Goal: Use online tool/utility: Use online tool/utility

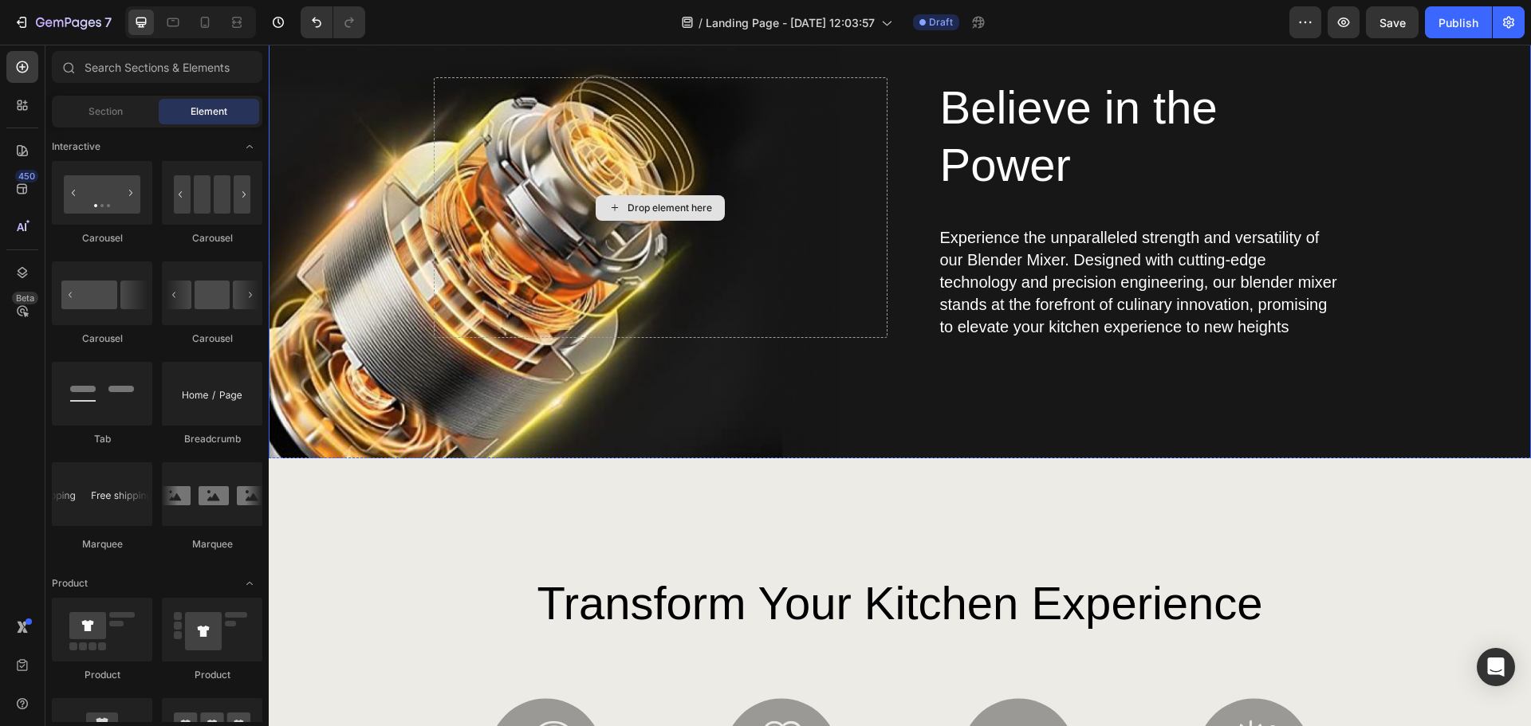
scroll to position [2631, 0]
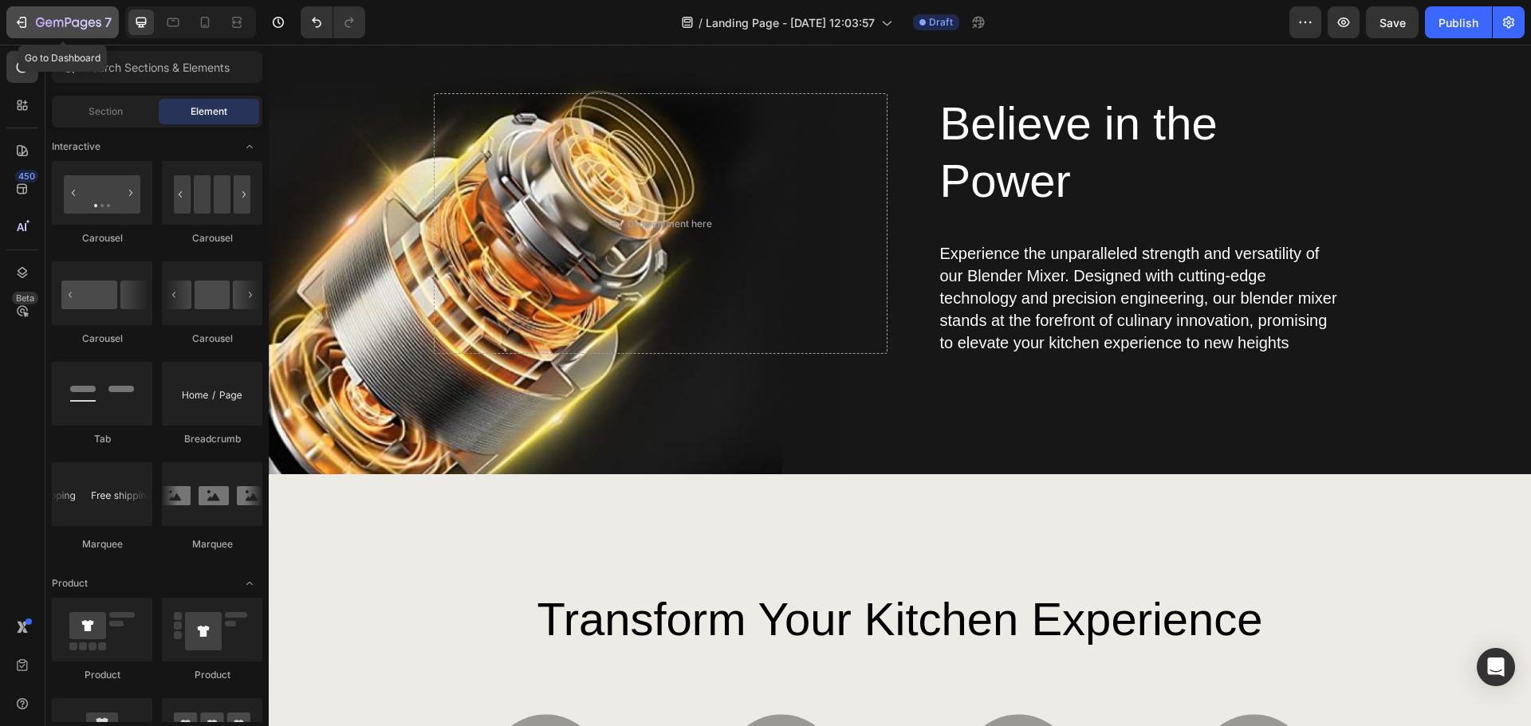
click at [48, 9] on button "7" at bounding box center [62, 22] width 112 height 32
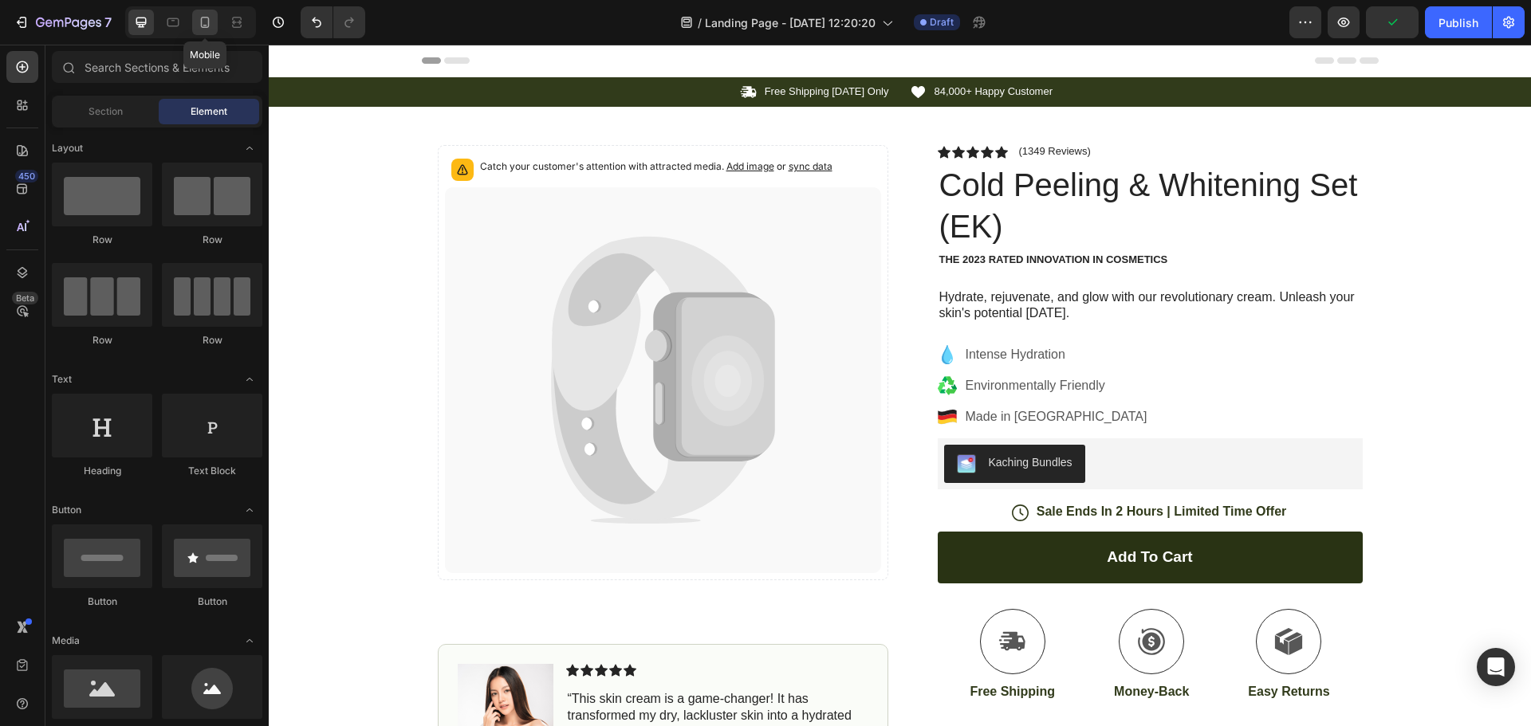
click at [206, 26] on icon at bounding box center [205, 22] width 16 height 16
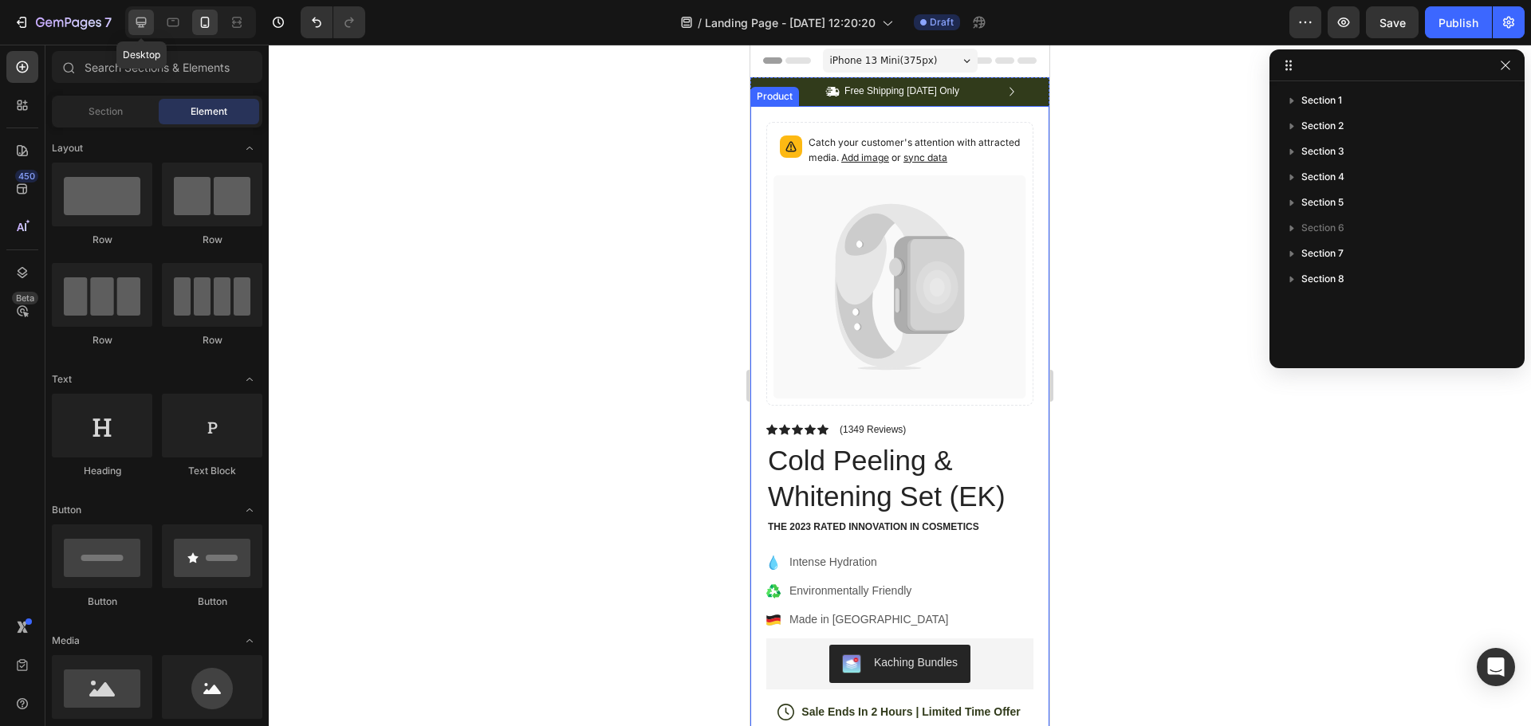
click at [148, 26] on icon at bounding box center [141, 22] width 16 height 16
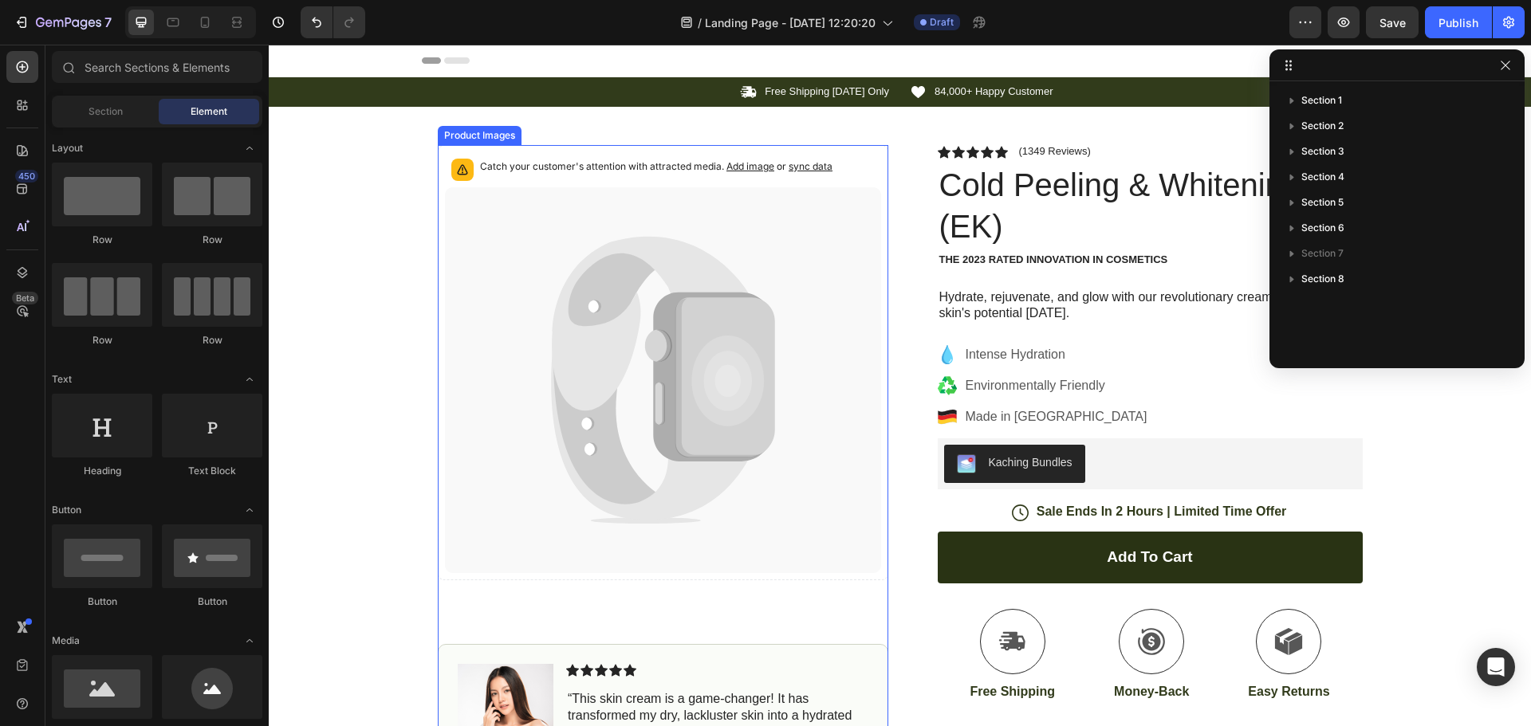
click at [730, 330] on icon at bounding box center [724, 376] width 99 height 159
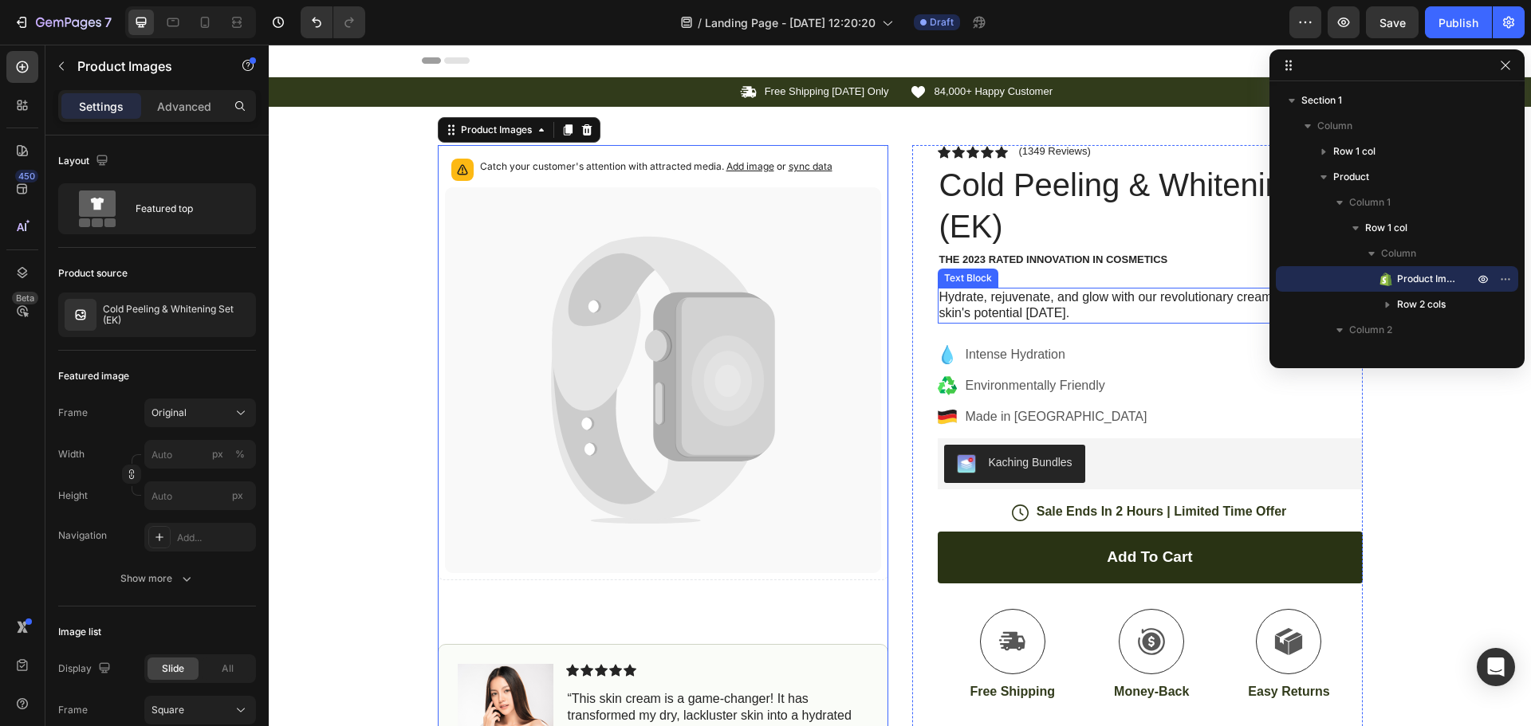
click at [1062, 299] on p "Hydrate, rejuvenate, and glow with our revolutionary cream. Unleash your skin's…" at bounding box center [1150, 305] width 422 height 33
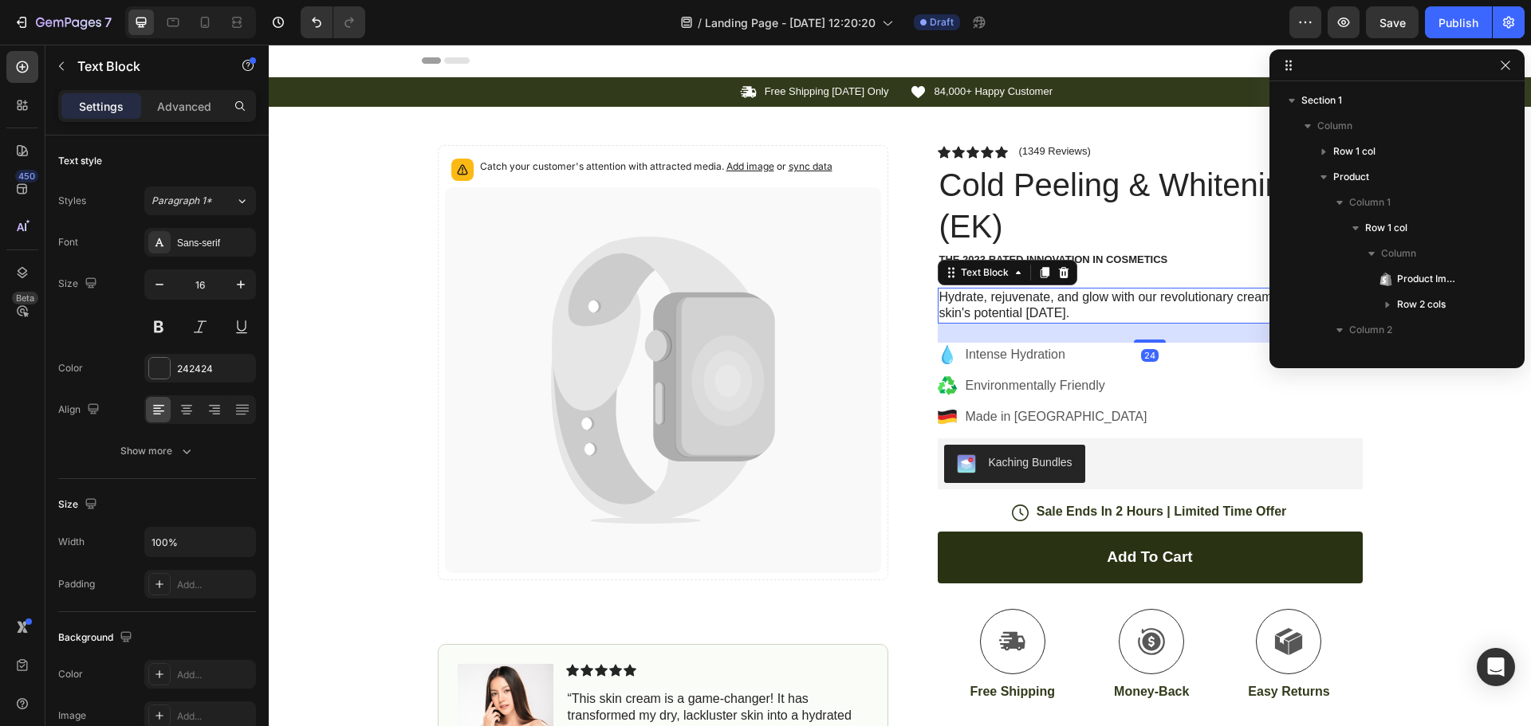
scroll to position [276, 0]
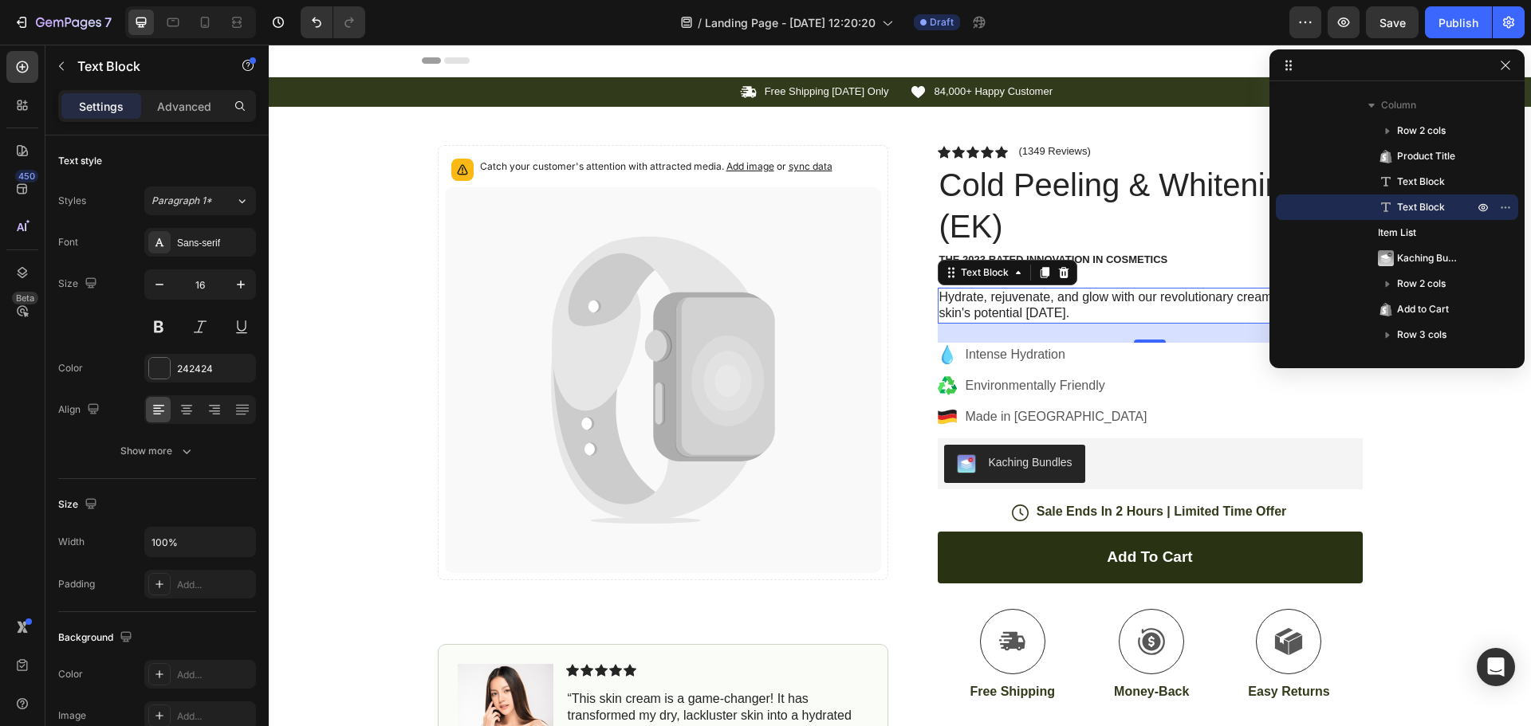
click at [1017, 296] on p "Hydrate, rejuvenate, and glow with our revolutionary cream. Unleash your skin's…" at bounding box center [1150, 305] width 422 height 33
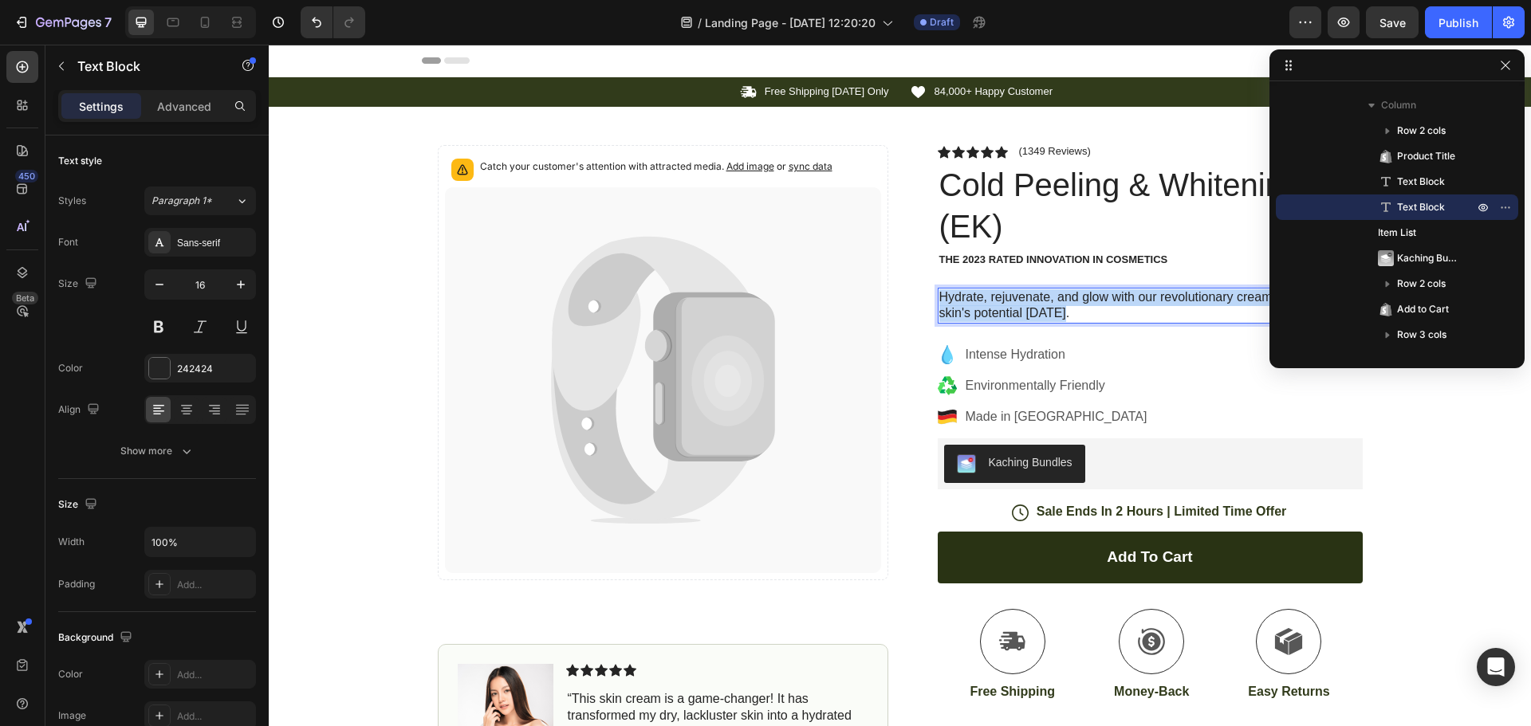
click at [1017, 296] on p "Hydrate, rejuvenate, and glow with our revolutionary cream. Unleash your skin's…" at bounding box center [1150, 305] width 422 height 33
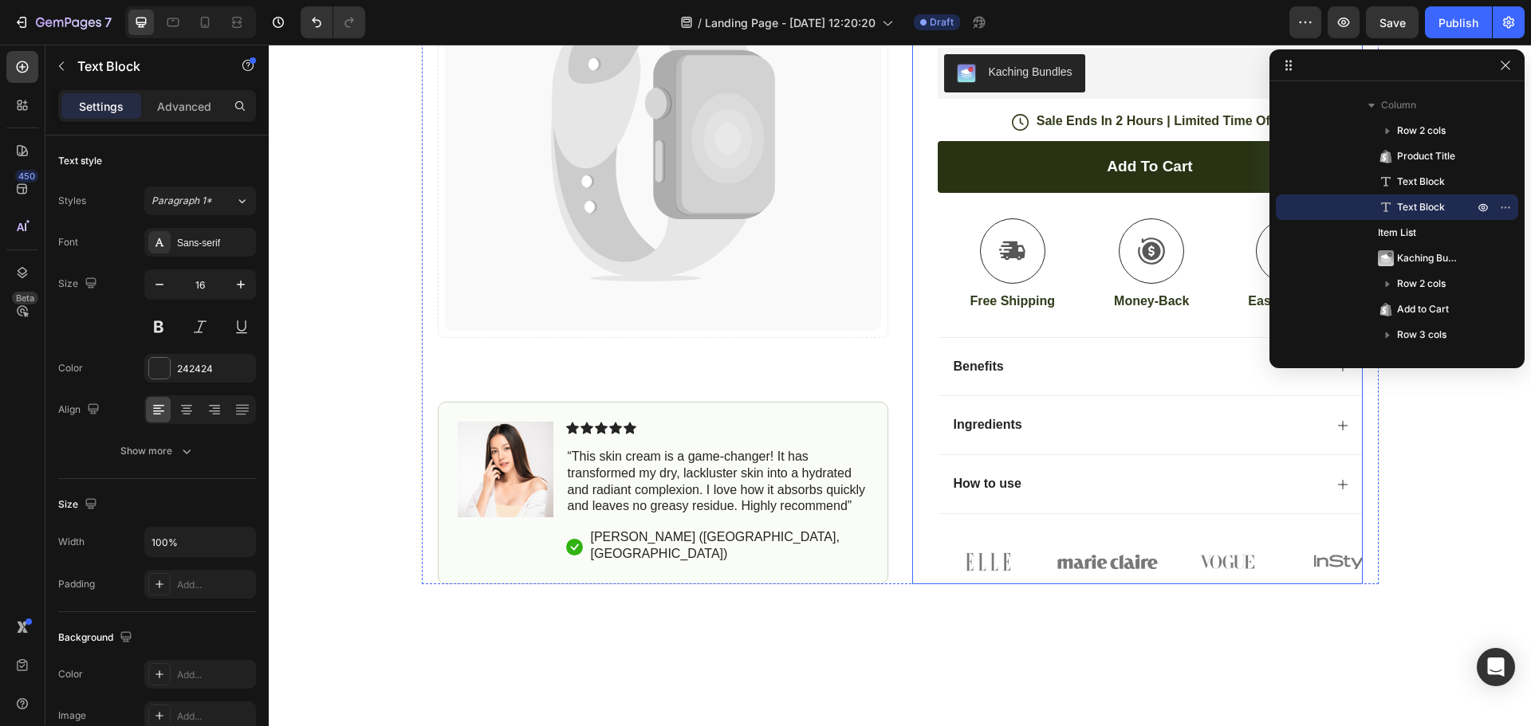
scroll to position [478, 0]
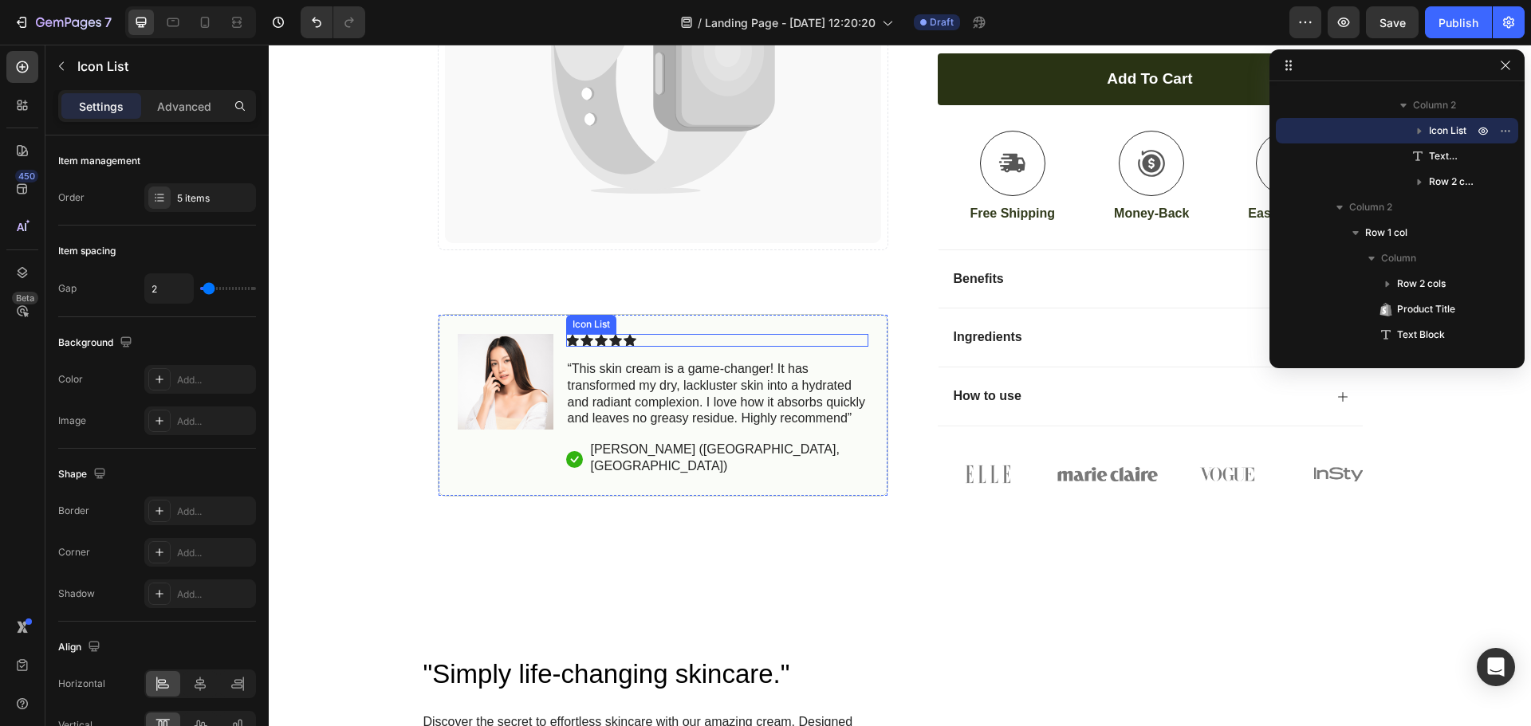
click at [840, 347] on div "Icon Icon Icon Icon Icon" at bounding box center [717, 340] width 302 height 13
click at [868, 392] on div "Image Icon Icon Icon Icon Icon Icon List “This skin cream is a game-changer! It…" at bounding box center [663, 405] width 451 height 183
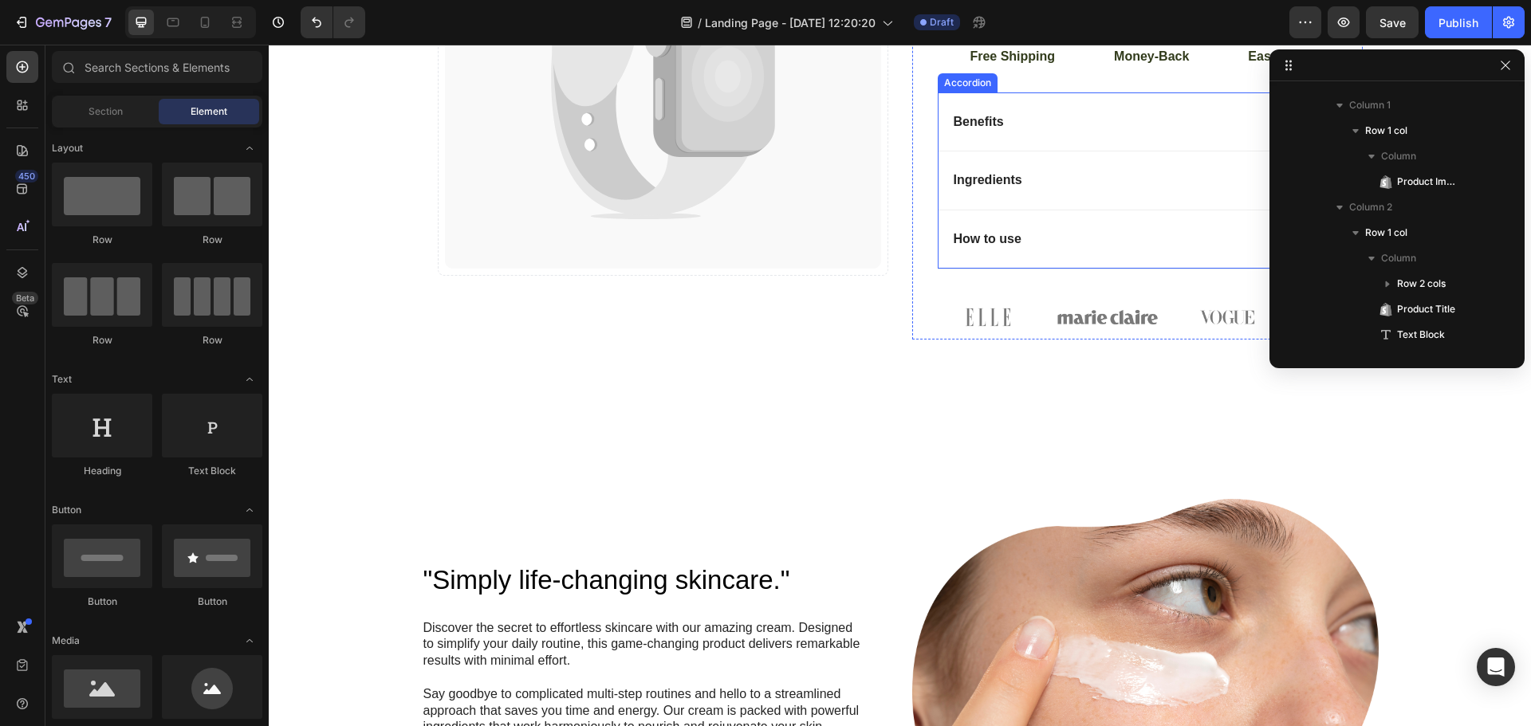
scroll to position [558, 0]
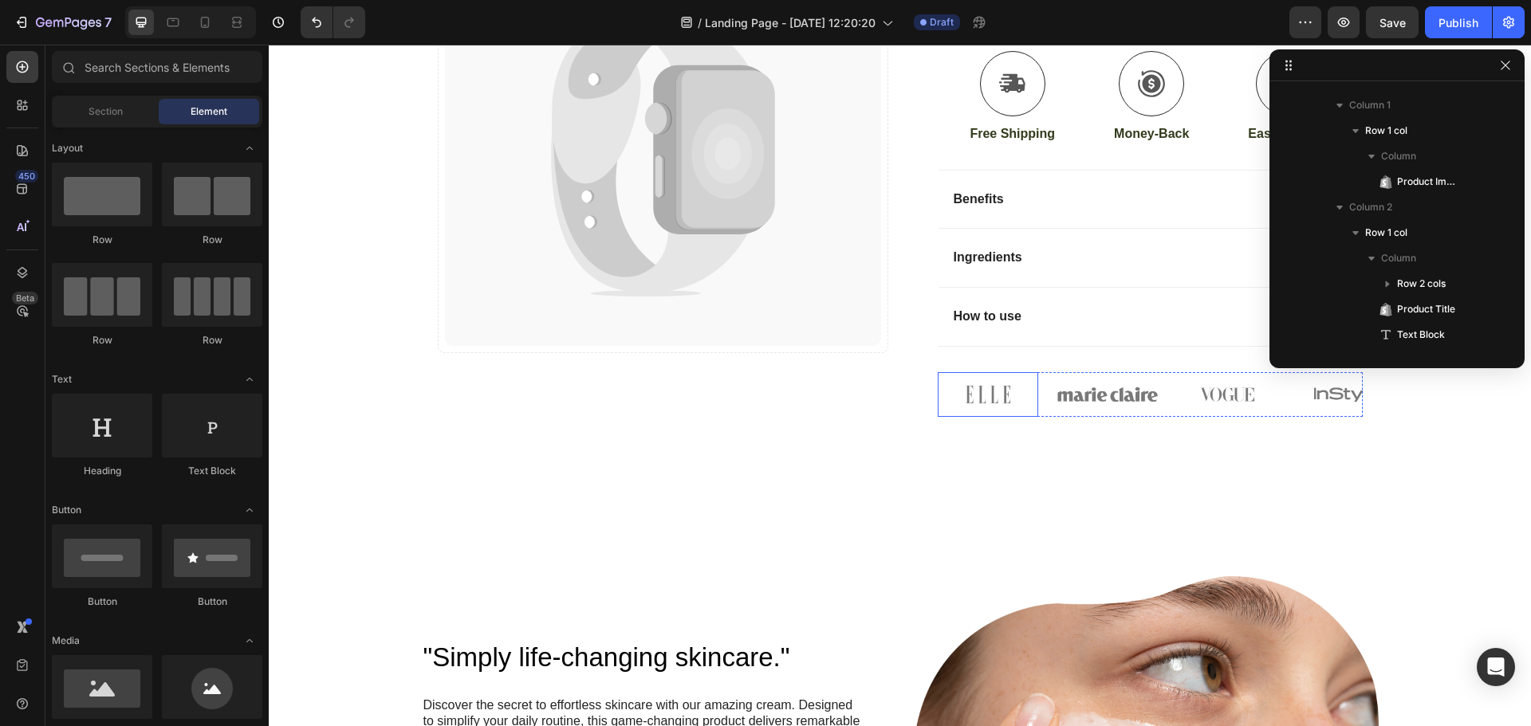
click at [963, 388] on img at bounding box center [988, 394] width 100 height 45
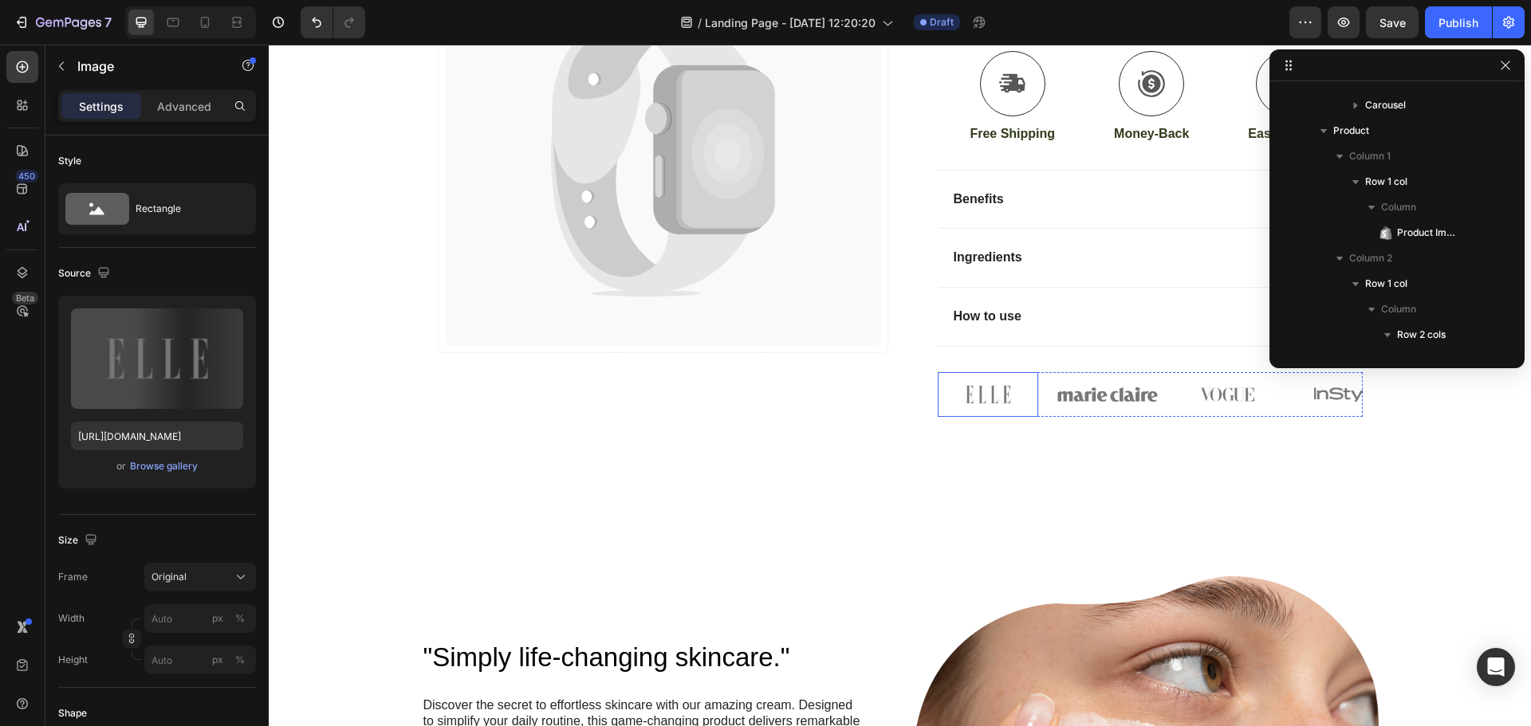
scroll to position [1246, 0]
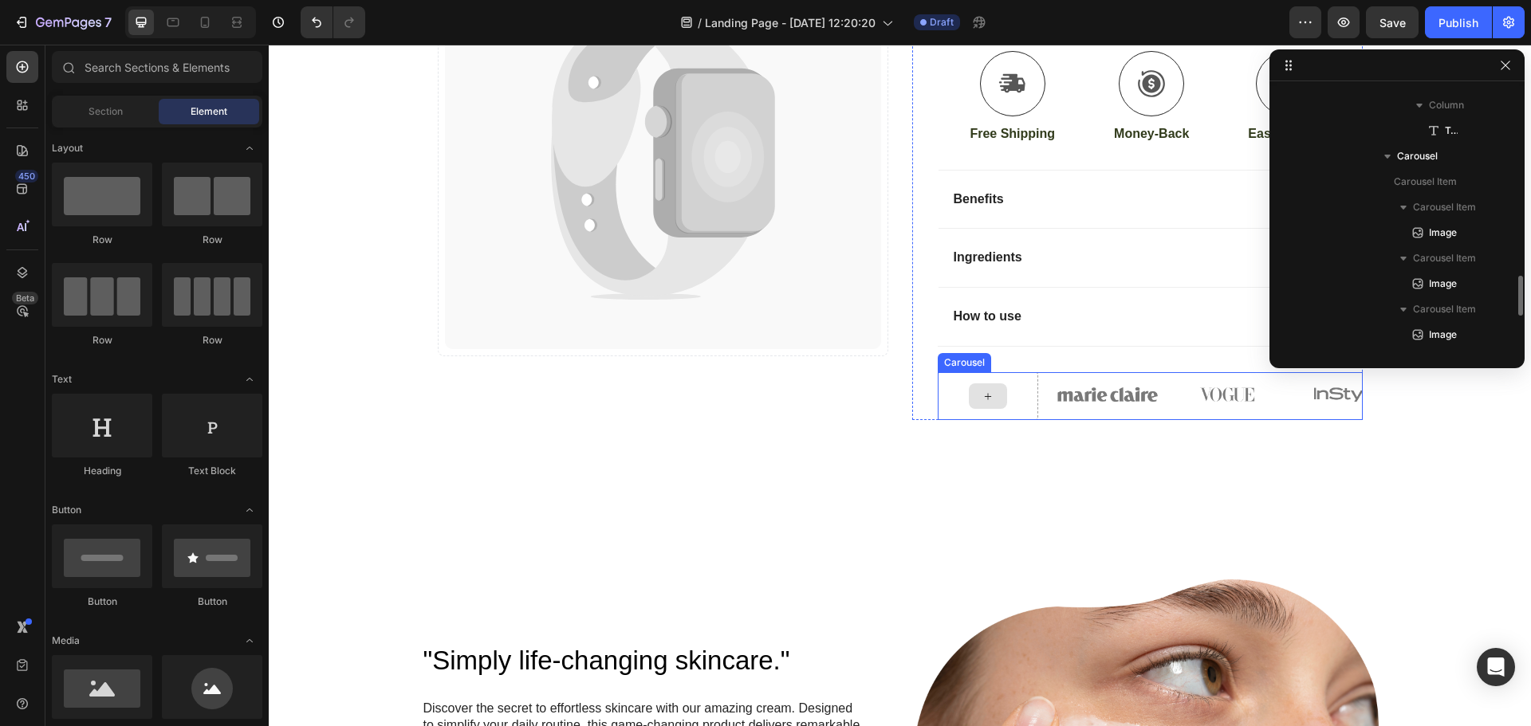
click at [1062, 388] on img at bounding box center [1107, 394] width 100 height 45
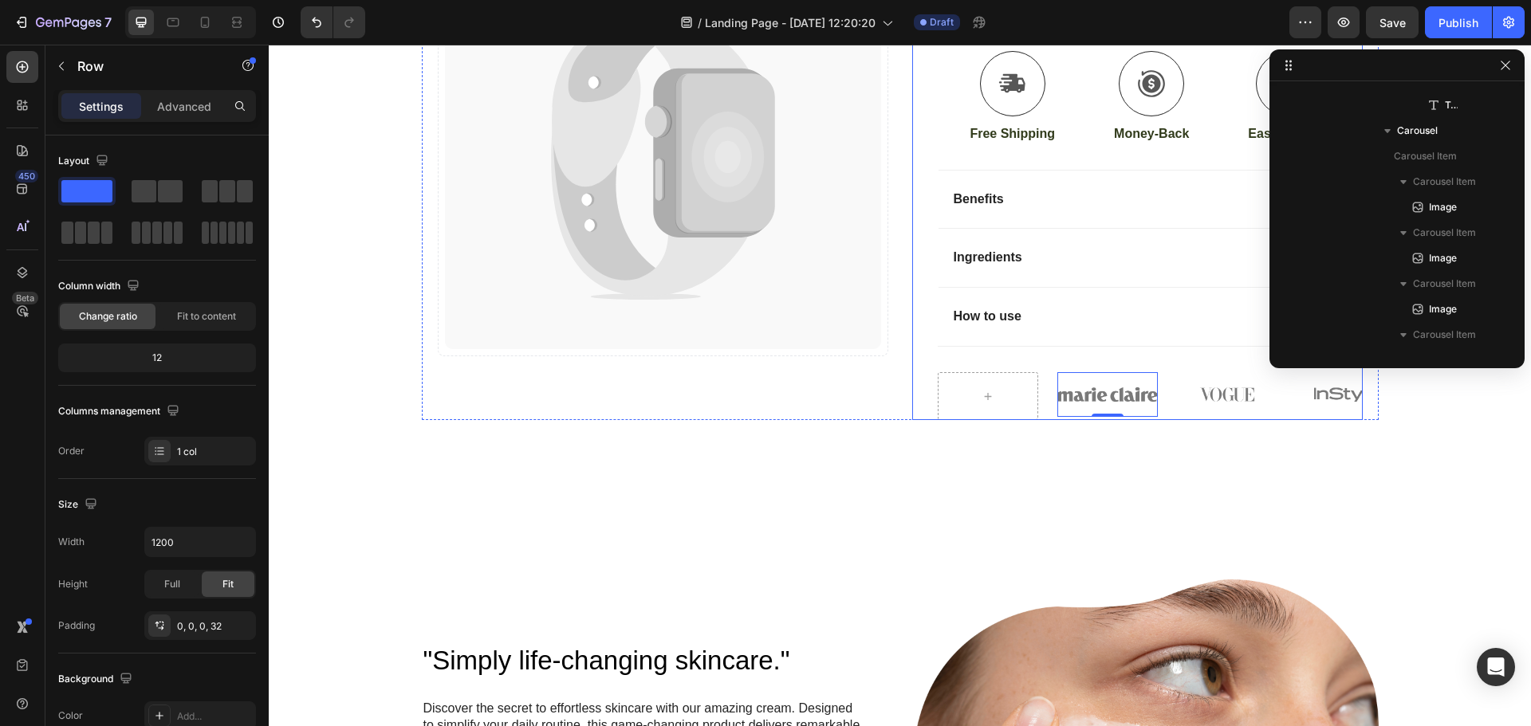
click at [919, 399] on div "Icon Icon Icon Icon Icon Icon List (1349 Reviews) Text Block Row Cold Peeling &…" at bounding box center [1137, 3] width 451 height 833
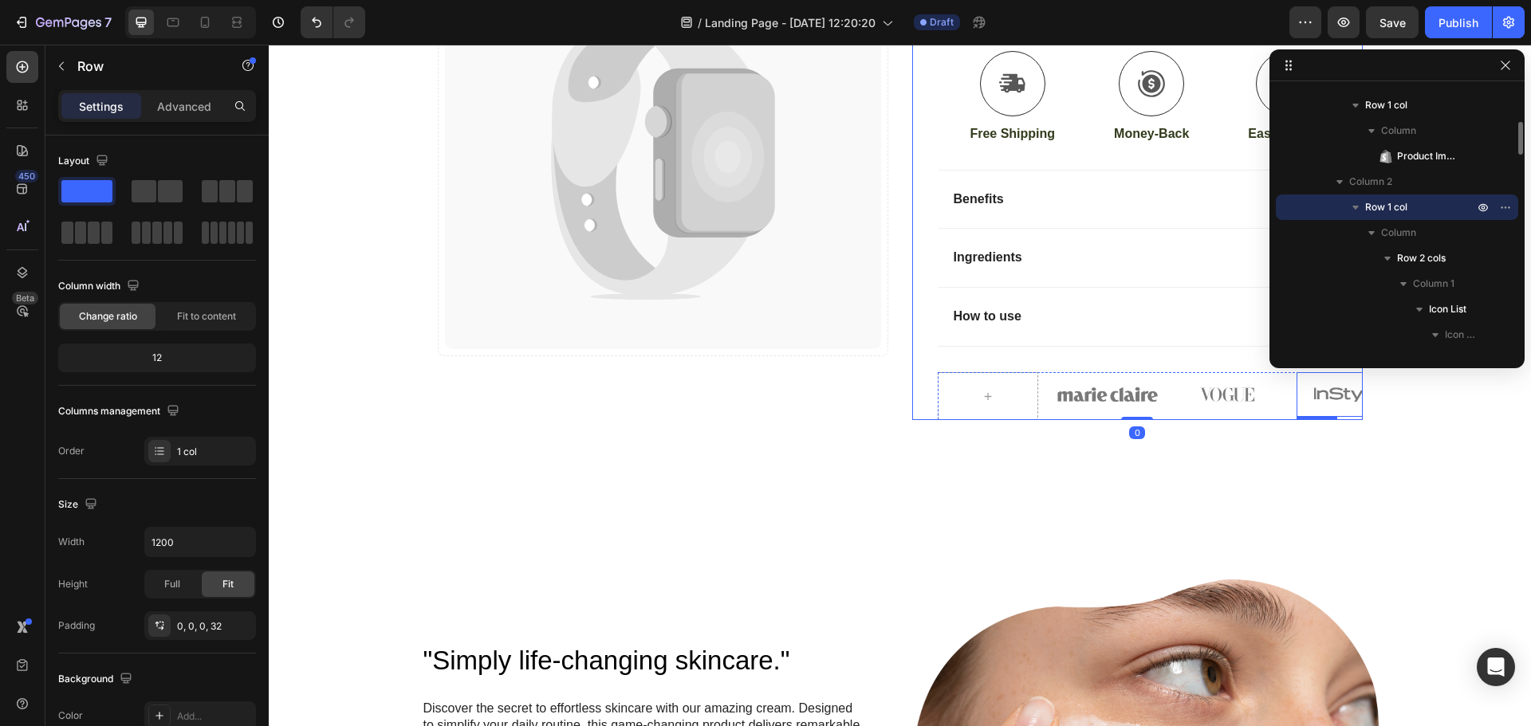
click at [1337, 394] on img at bounding box center [1347, 394] width 100 height 45
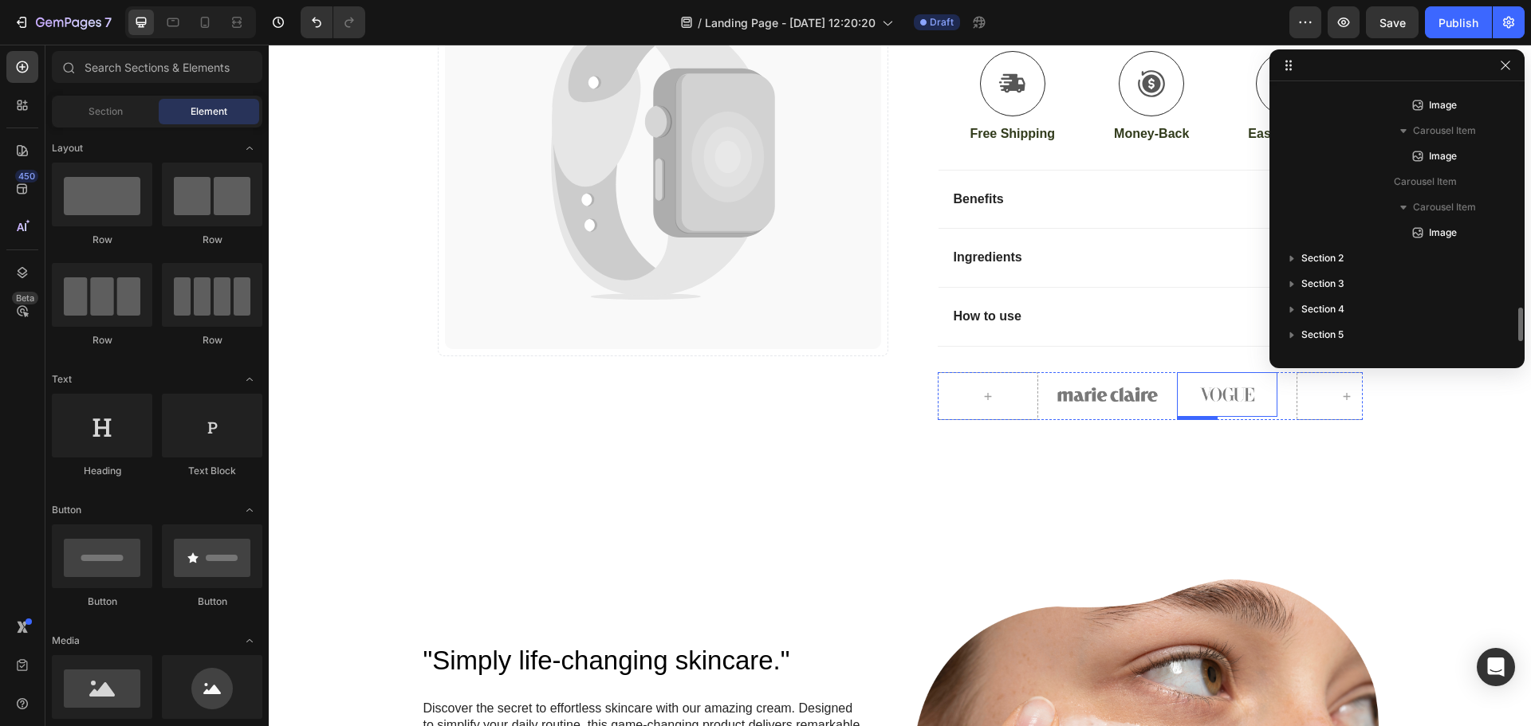
click at [1221, 396] on img at bounding box center [1227, 394] width 100 height 45
click at [1151, 396] on img at bounding box center [1107, 394] width 100 height 45
click at [1037, 392] on div "Image" at bounding box center [1150, 396] width 425 height 48
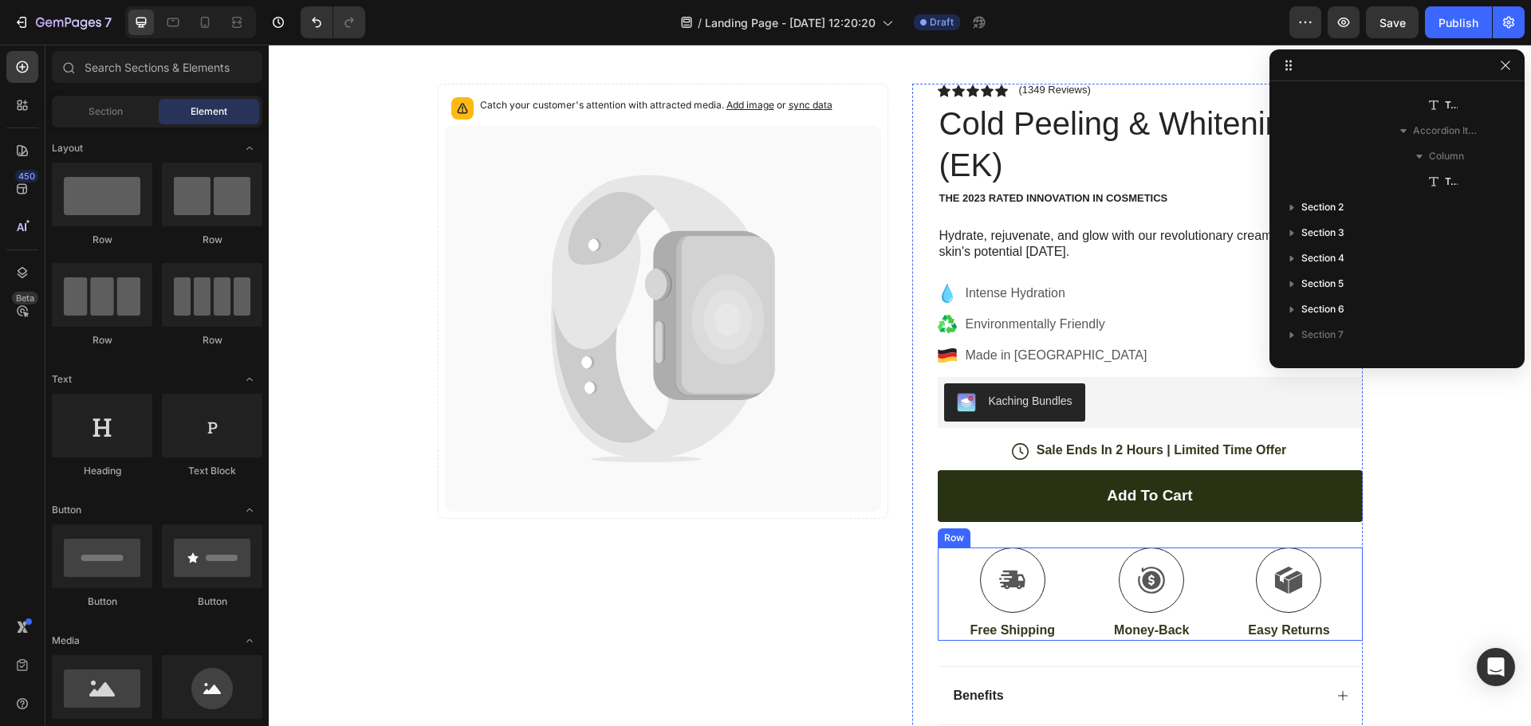
scroll to position [0, 0]
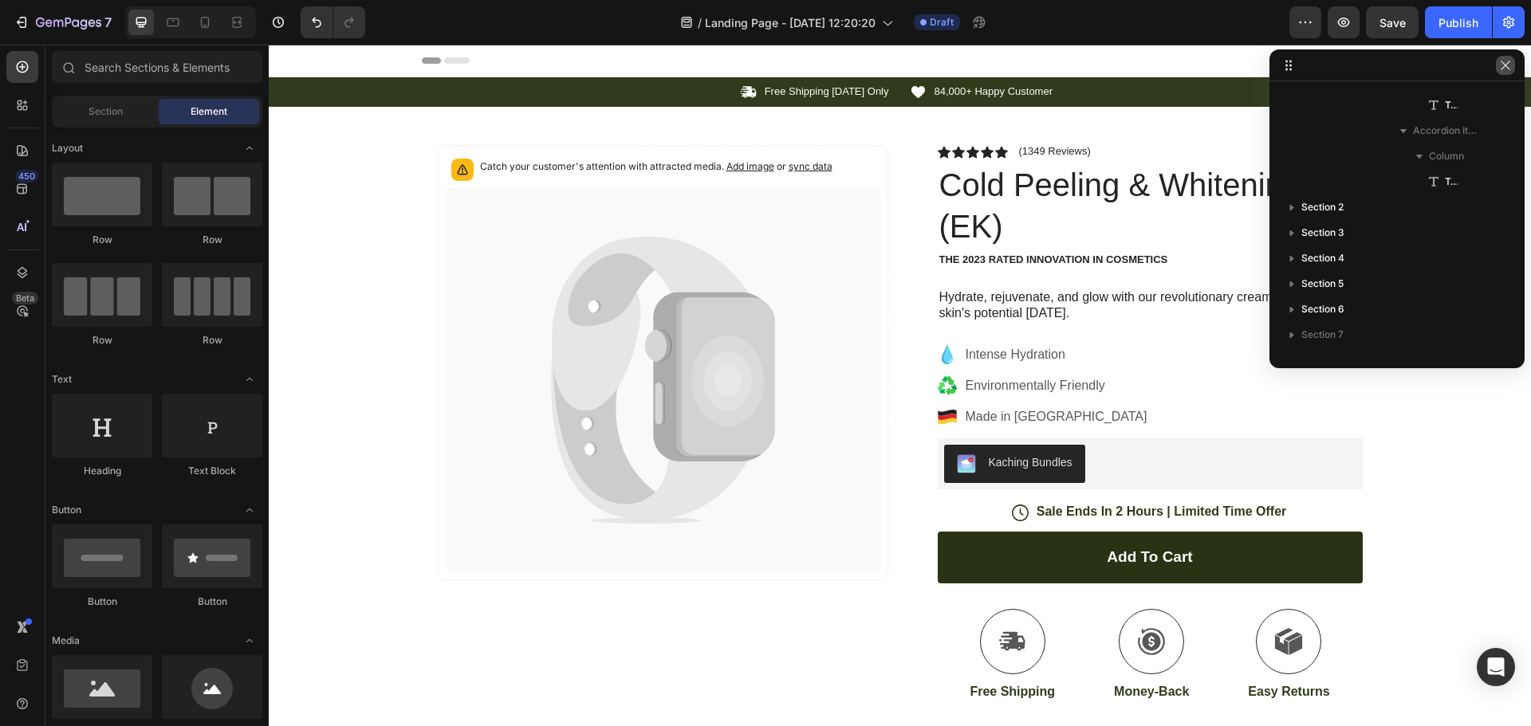
click at [1499, 64] on icon "button" at bounding box center [1505, 65] width 13 height 13
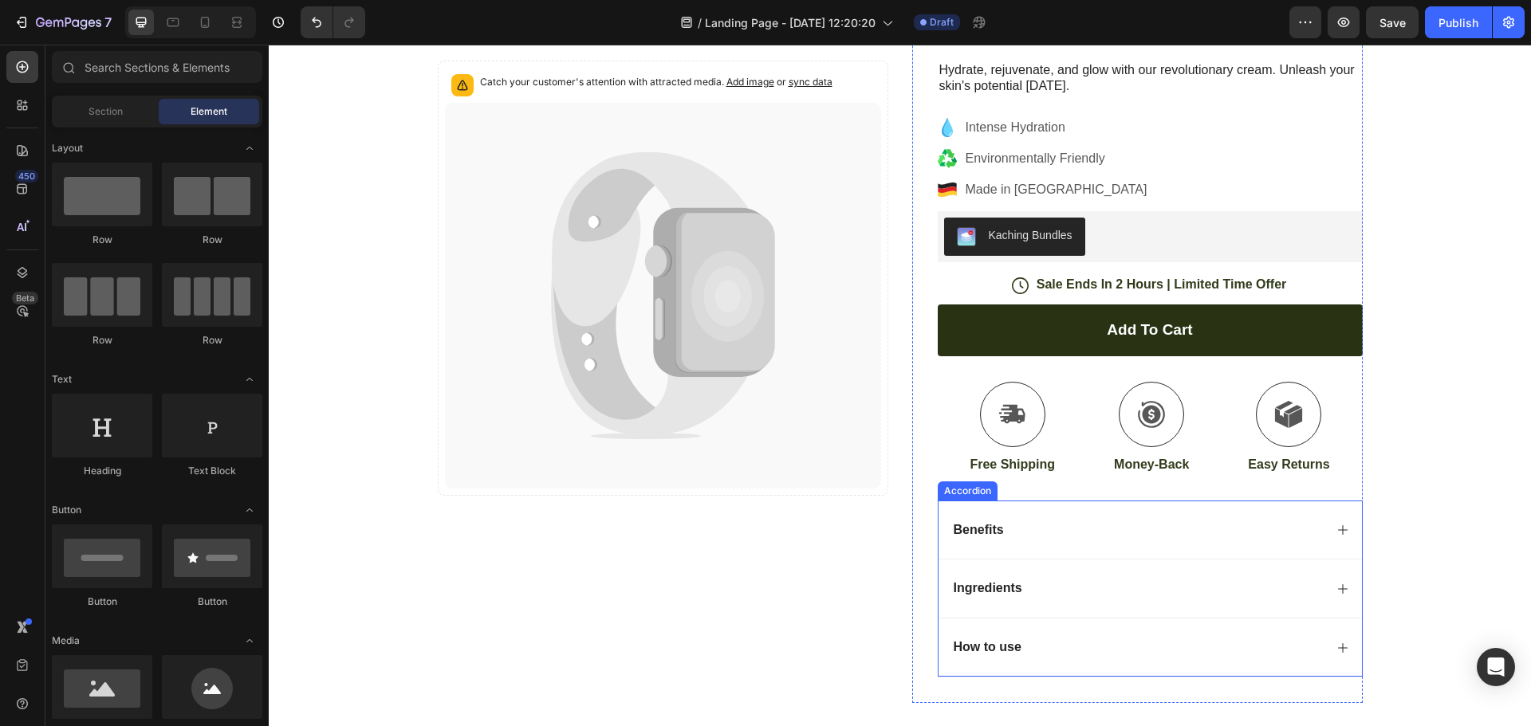
scroll to position [239, 0]
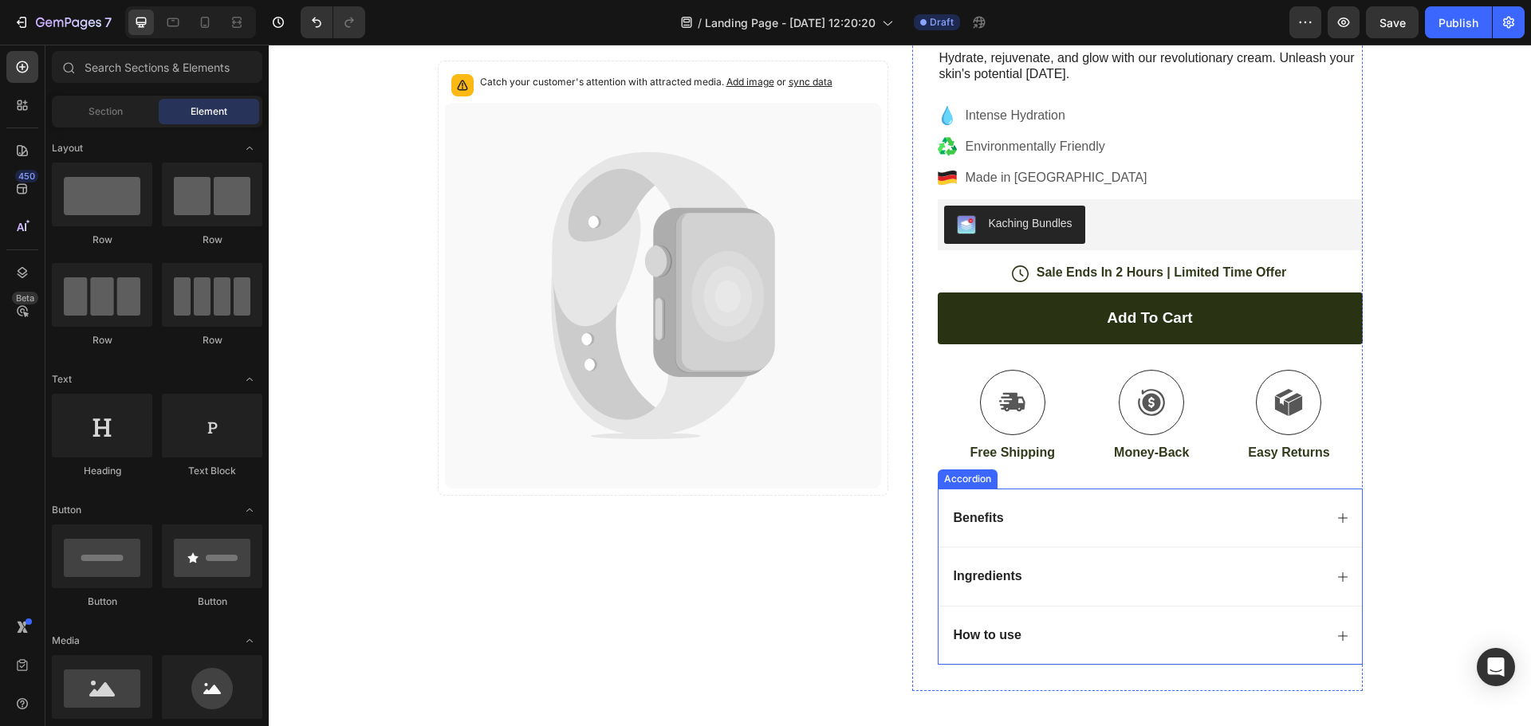
click at [982, 518] on p "Benefits" at bounding box center [979, 518] width 50 height 17
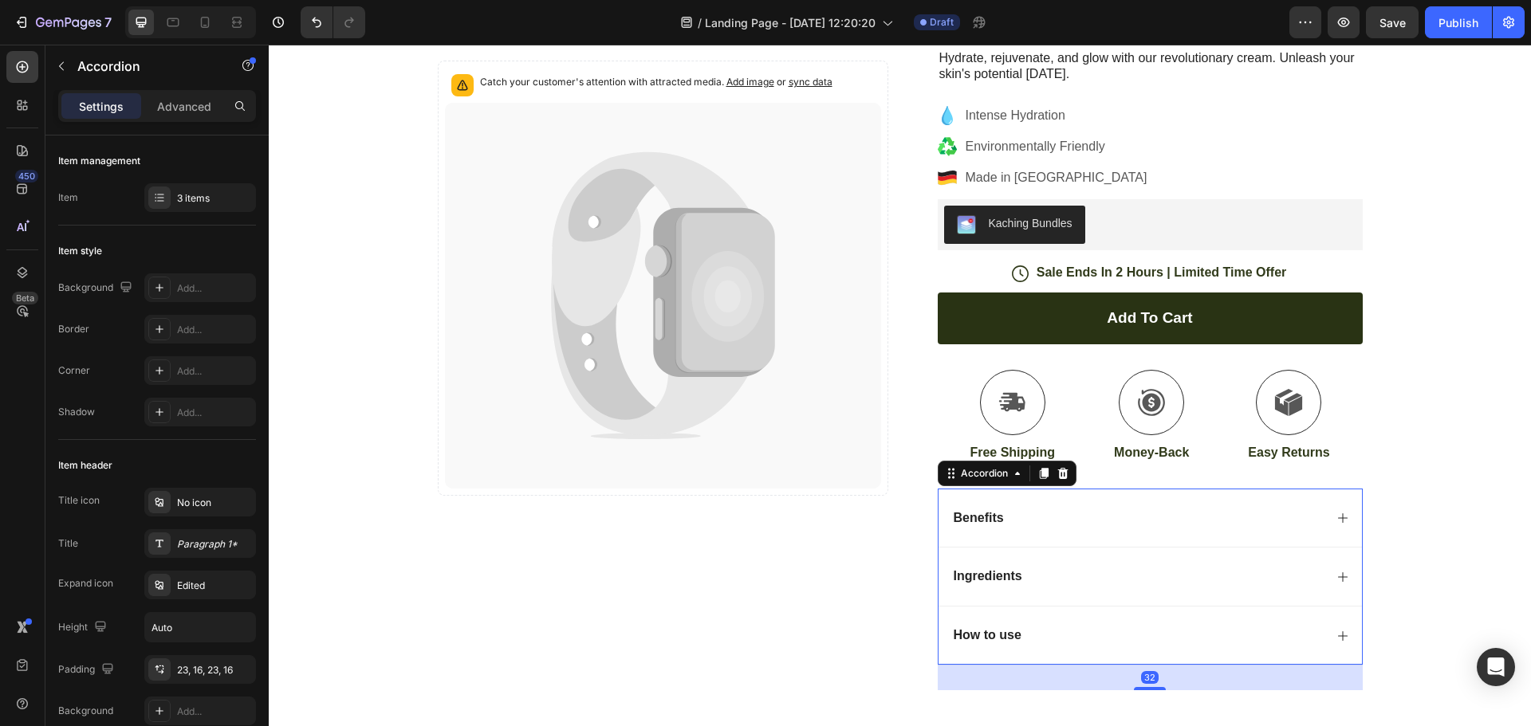
click at [976, 519] on p "Benefits" at bounding box center [979, 518] width 50 height 17
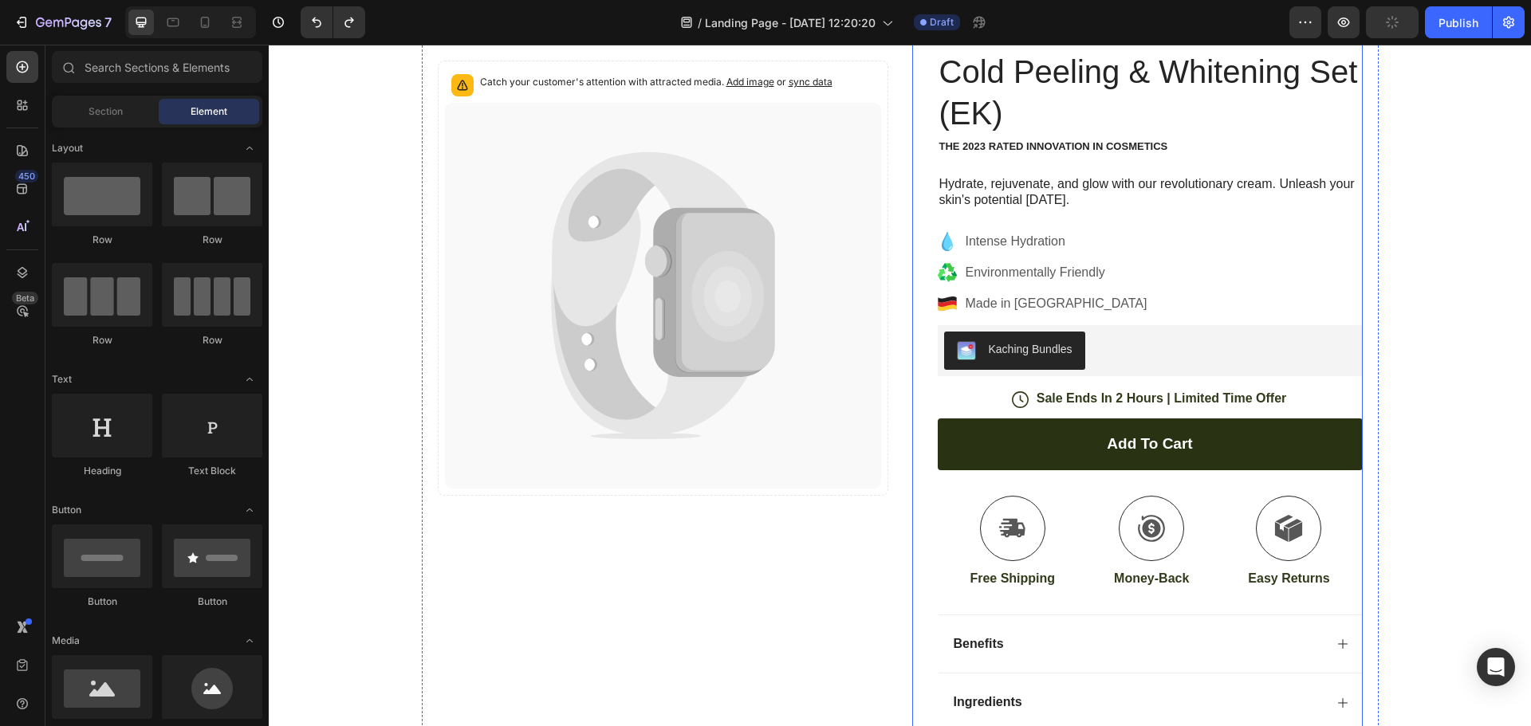
scroll to position [0, 0]
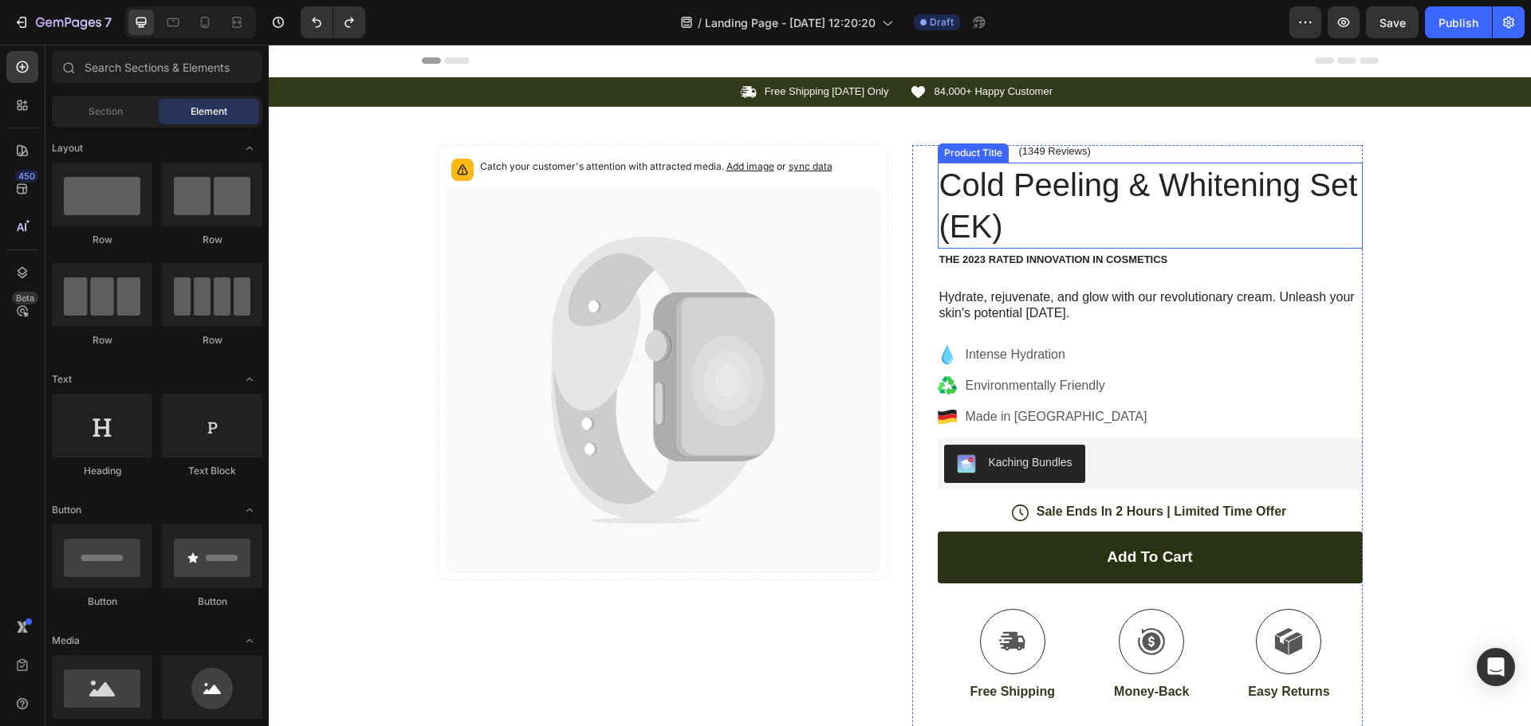
click at [1167, 179] on h1 "Cold Peeling & Whitening Set (EK)" at bounding box center [1150, 206] width 425 height 86
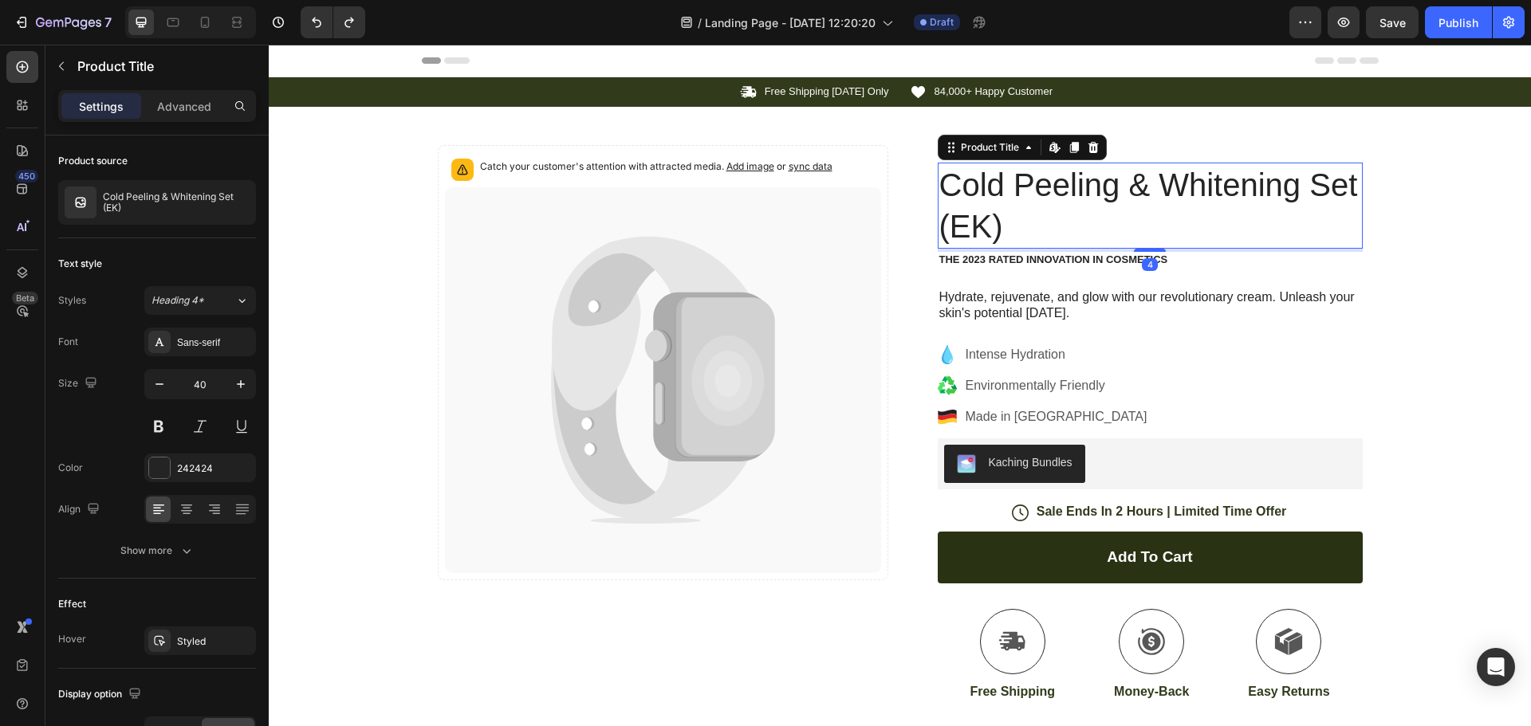
click at [1034, 214] on h1 "Cold Peeling & Whitening Set (EK)" at bounding box center [1150, 206] width 425 height 86
click at [1020, 232] on h1 "Cold Peeling & Whitening Set (EK)" at bounding box center [1150, 206] width 425 height 86
click at [978, 226] on h1 "Cold Peeling & Whitening Set (EK)" at bounding box center [1150, 206] width 425 height 86
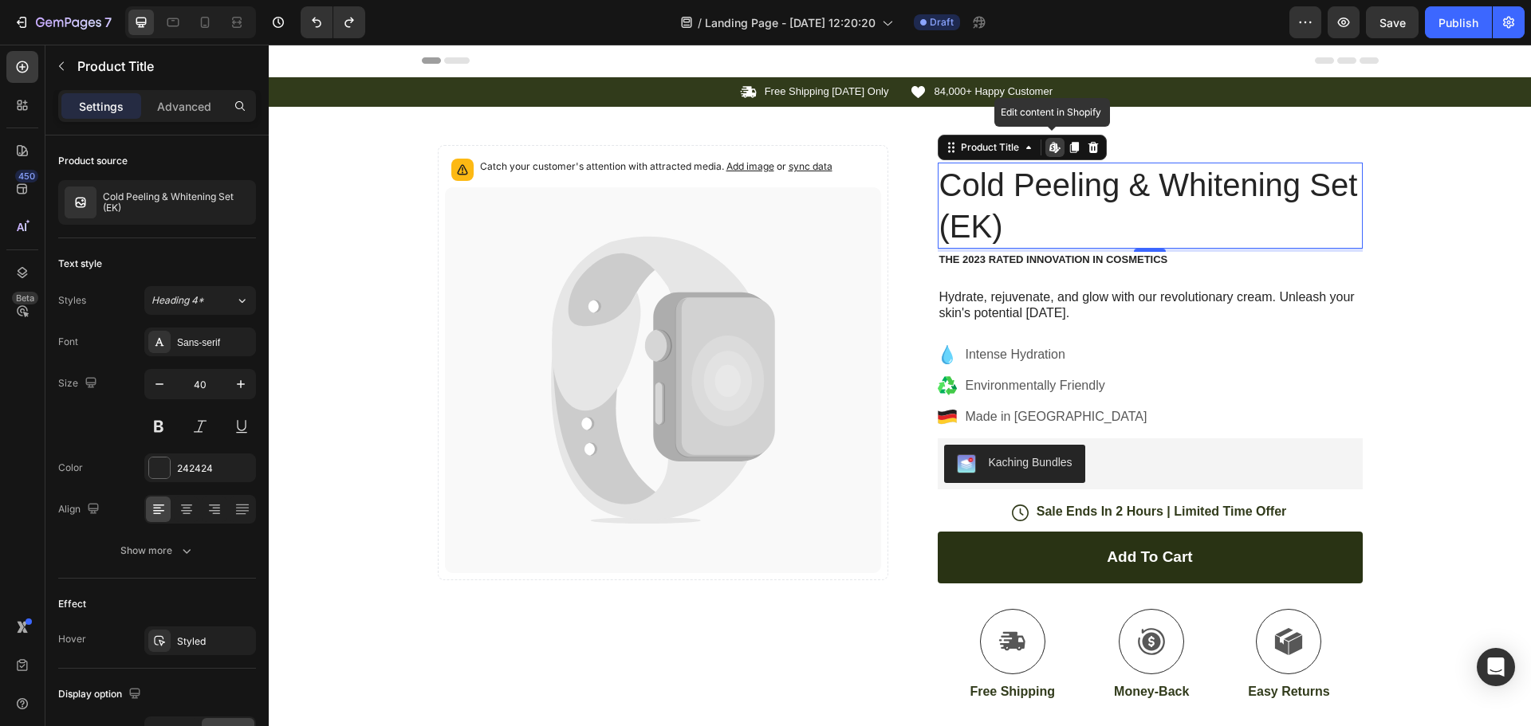
click at [999, 227] on h1 "Cold Peeling & Whitening Set (EK)" at bounding box center [1150, 206] width 425 height 86
click at [973, 174] on h1 "Cold Peeling & Whitening Set (EK)" at bounding box center [1150, 206] width 425 height 86
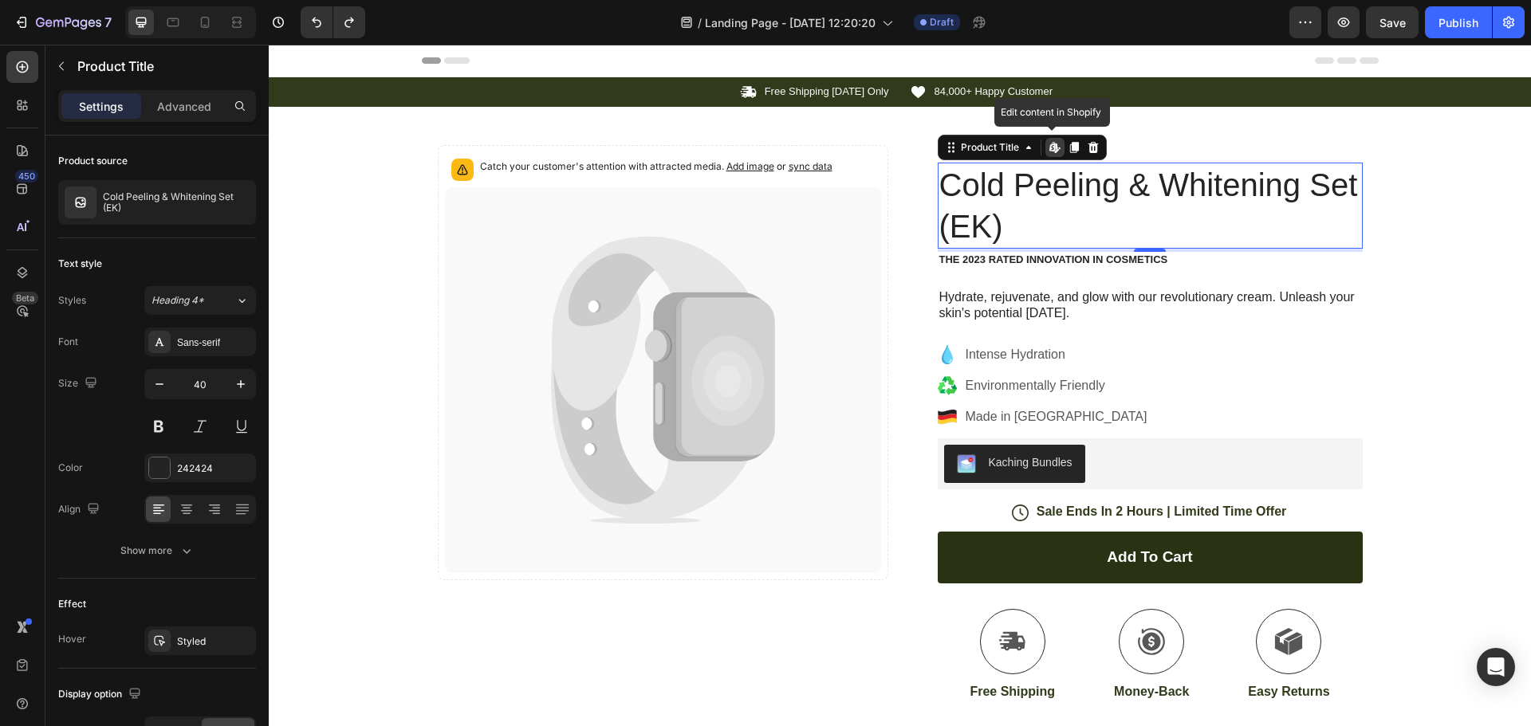
drag, startPoint x: 973, startPoint y: 174, endPoint x: 986, endPoint y: 181, distance: 15.3
click at [974, 175] on h1 "Cold Peeling & Whitening Set (EK)" at bounding box center [1150, 206] width 425 height 86
click at [987, 182] on h1 "Cold Peeling & Whitening Set (EK)" at bounding box center [1150, 206] width 425 height 86
click at [990, 218] on h1 "Cold Peeling & Whitening Set (EK)" at bounding box center [1150, 206] width 425 height 86
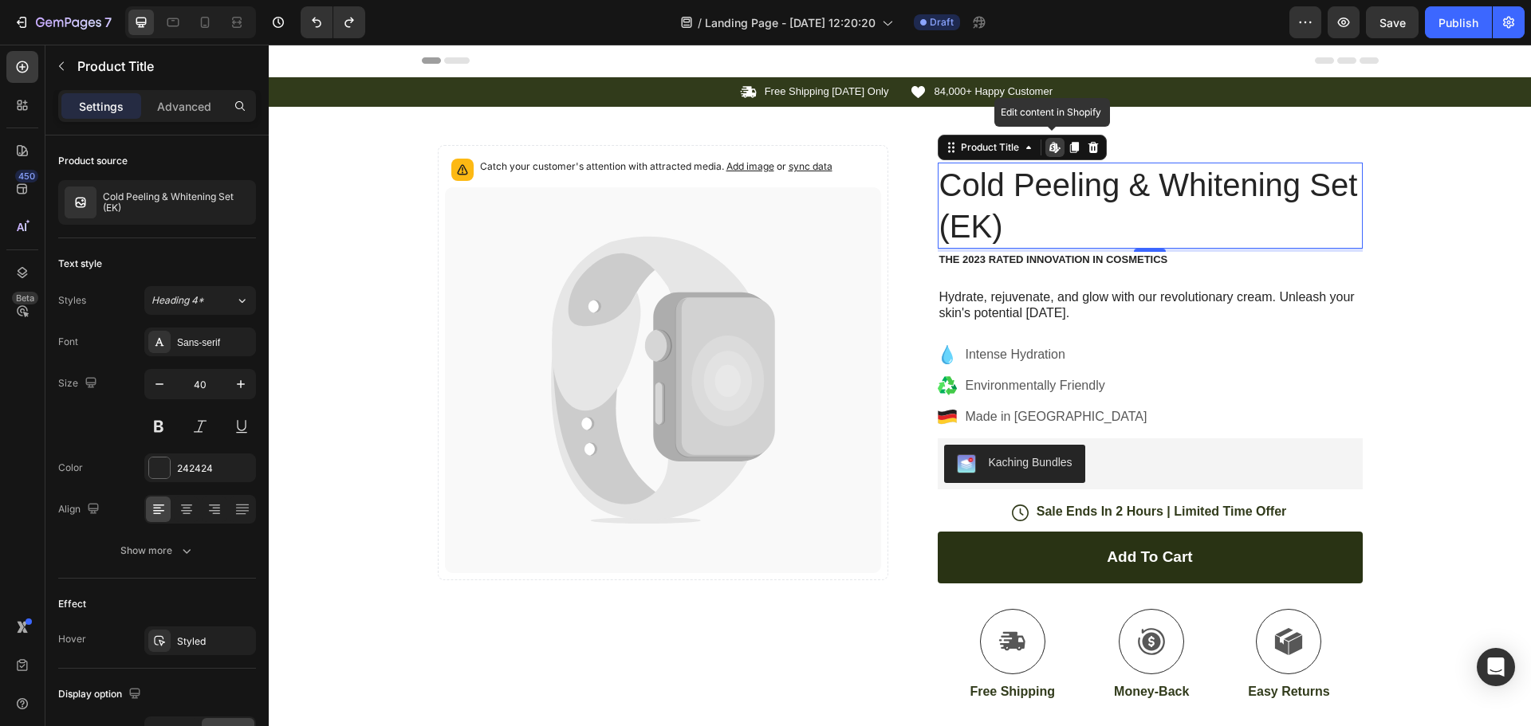
click at [990, 218] on h1 "Cold Peeling & Whitening Set (EK)" at bounding box center [1150, 206] width 425 height 86
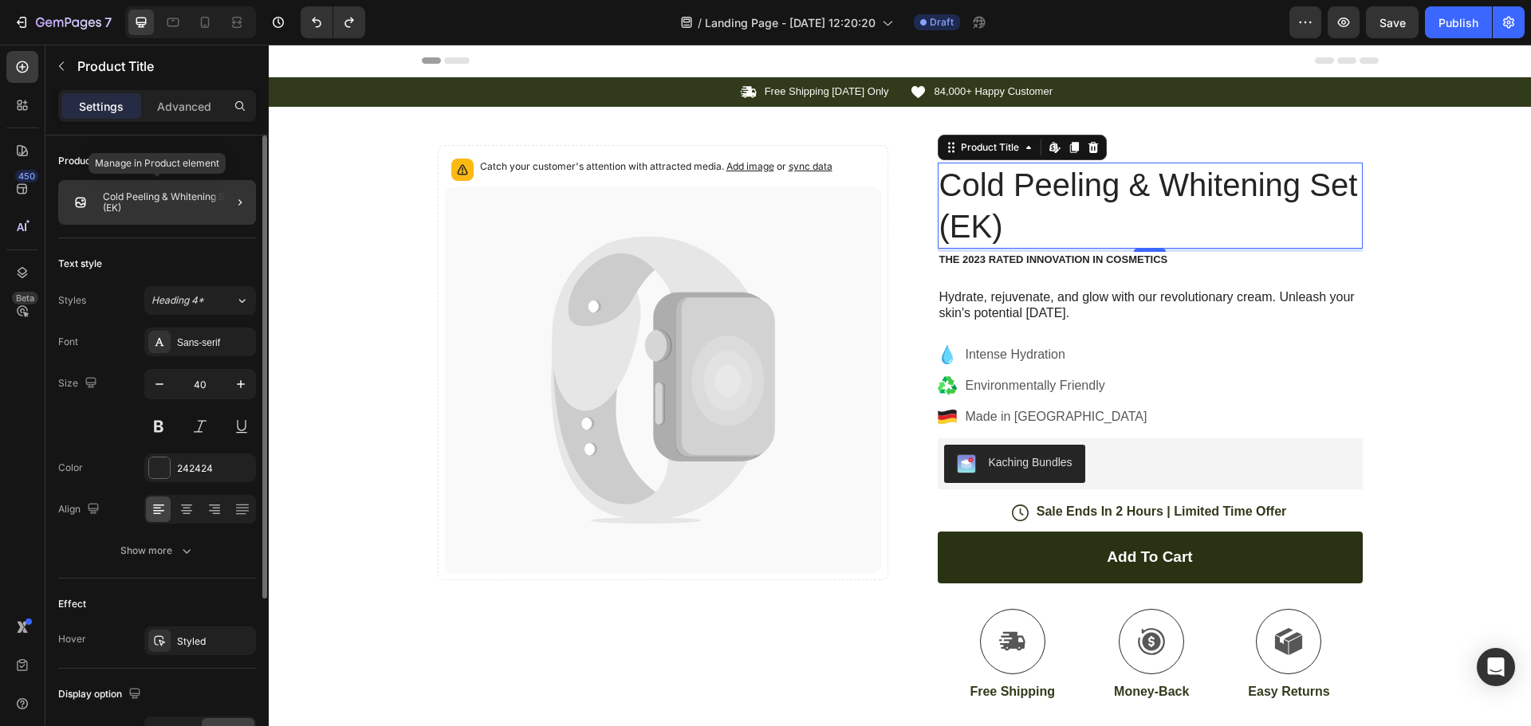
click at [124, 207] on p "Cold Peeling & Whitening Set (EK)" at bounding box center [176, 202] width 147 height 22
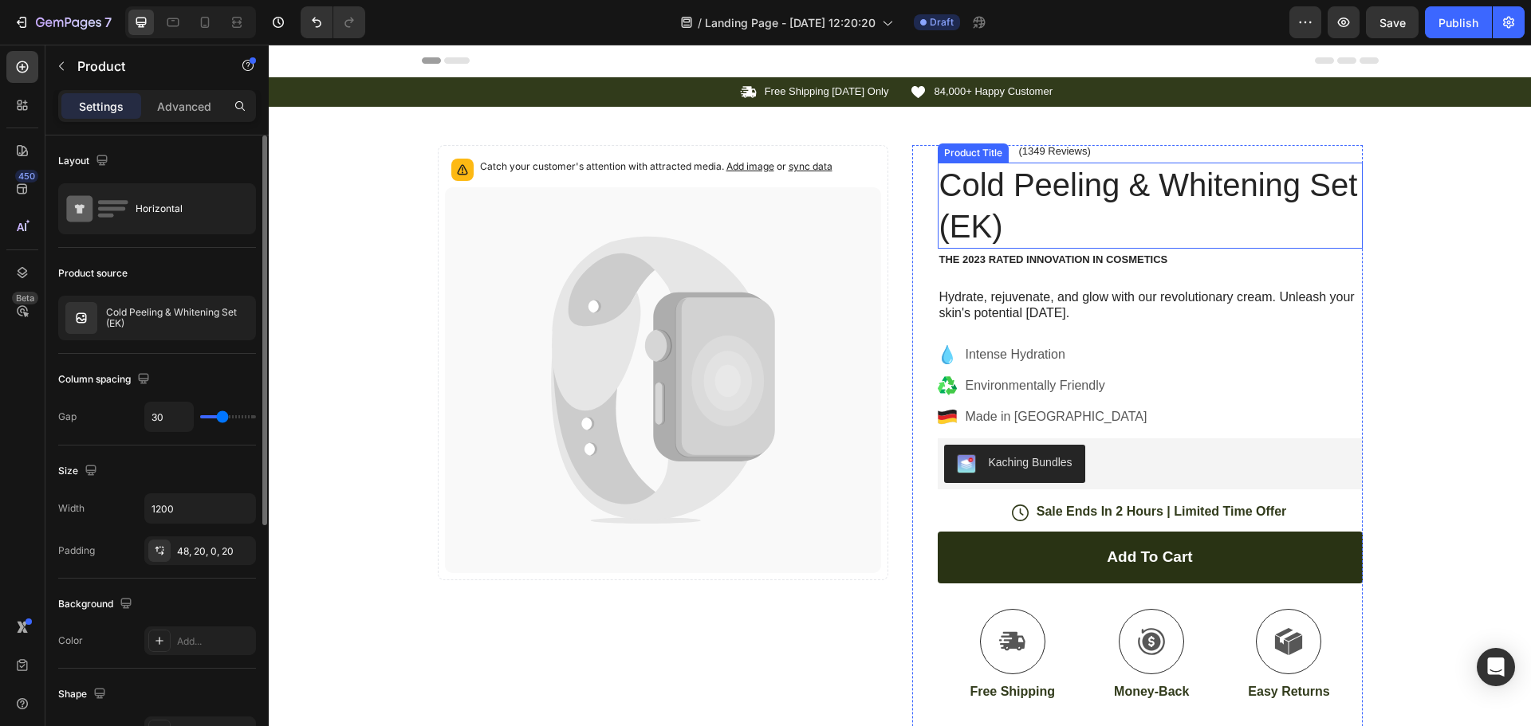
click at [979, 224] on h1 "Cold Peeling & Whitening Set (EK)" at bounding box center [1150, 206] width 425 height 86
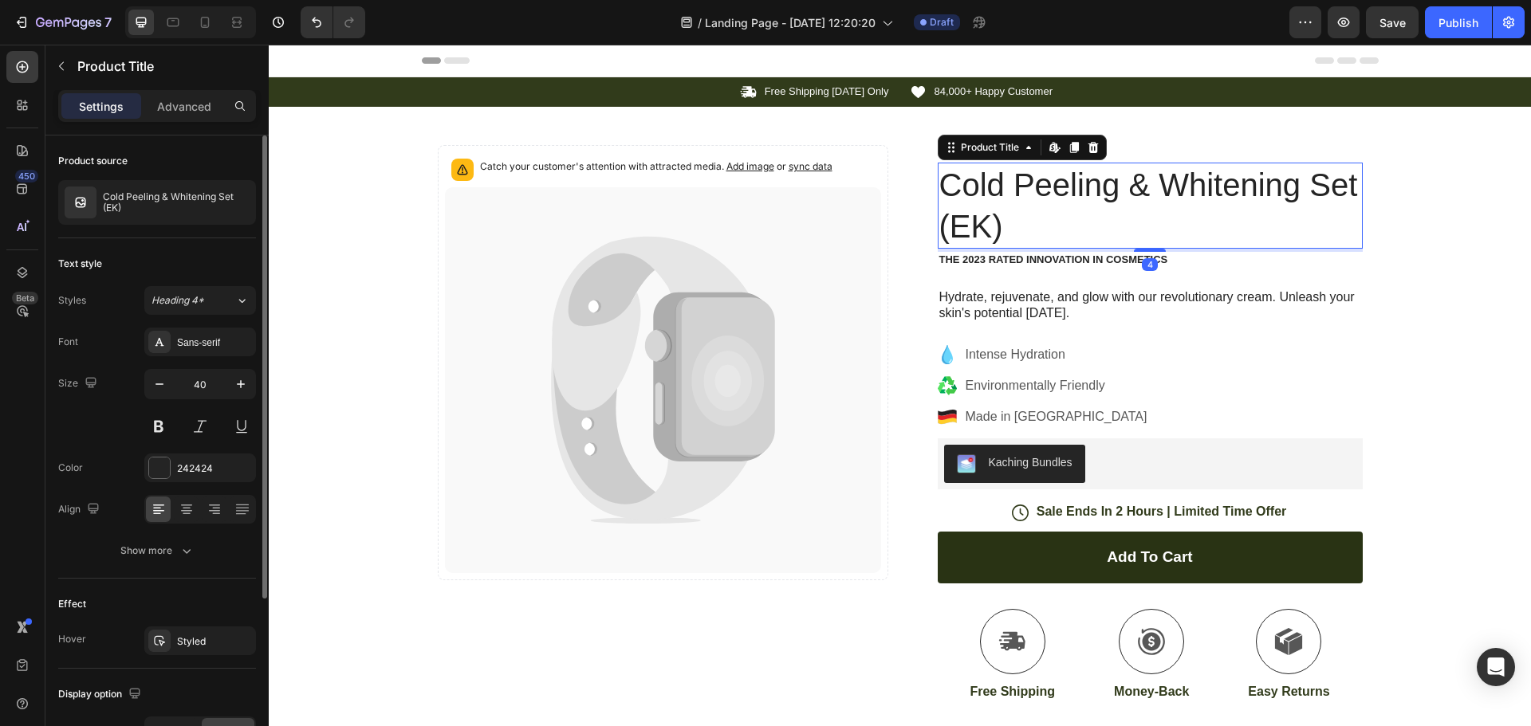
click at [979, 224] on h1 "Cold Peeling & Whitening Set (EK)" at bounding box center [1150, 206] width 425 height 86
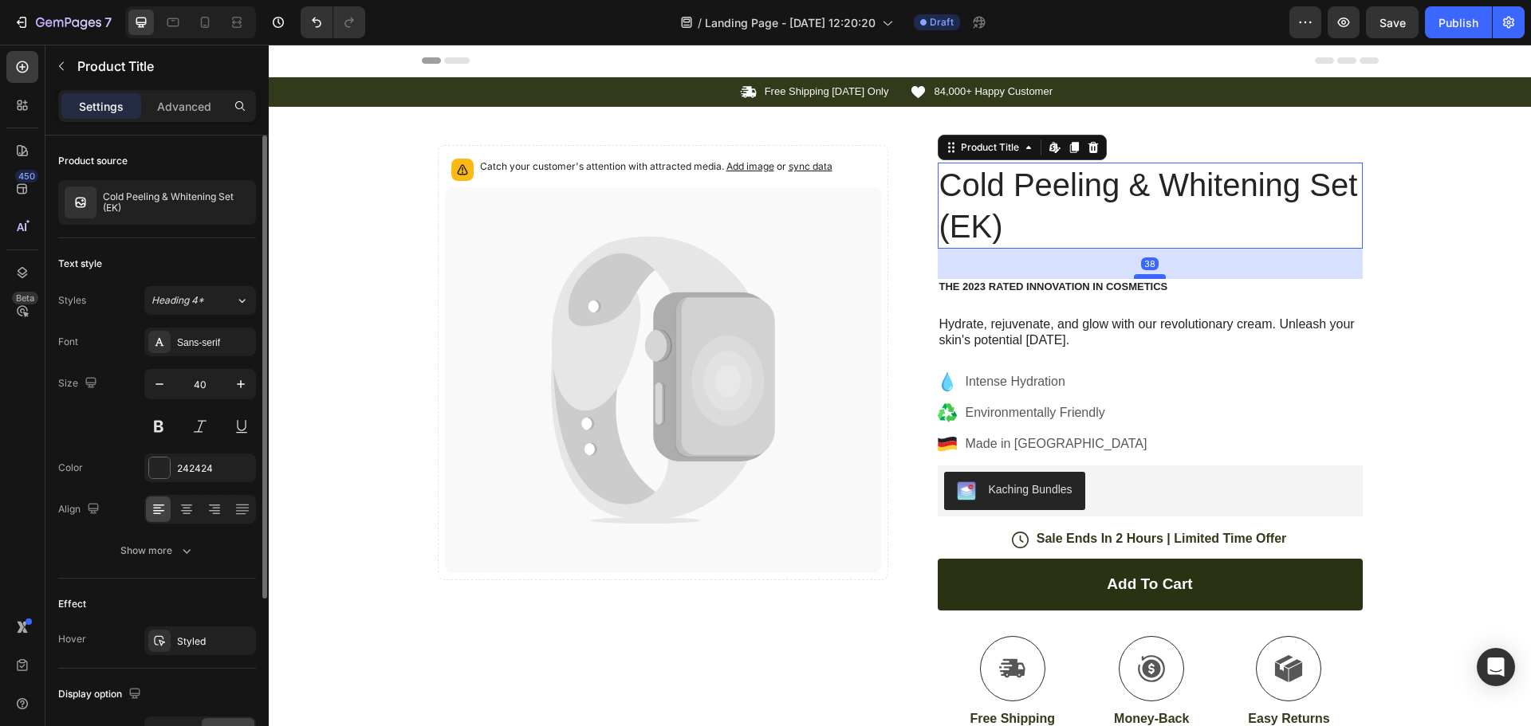
drag, startPoint x: 1147, startPoint y: 251, endPoint x: 1149, endPoint y: 278, distance: 27.2
click at [1149, 278] on div at bounding box center [1150, 276] width 32 height 5
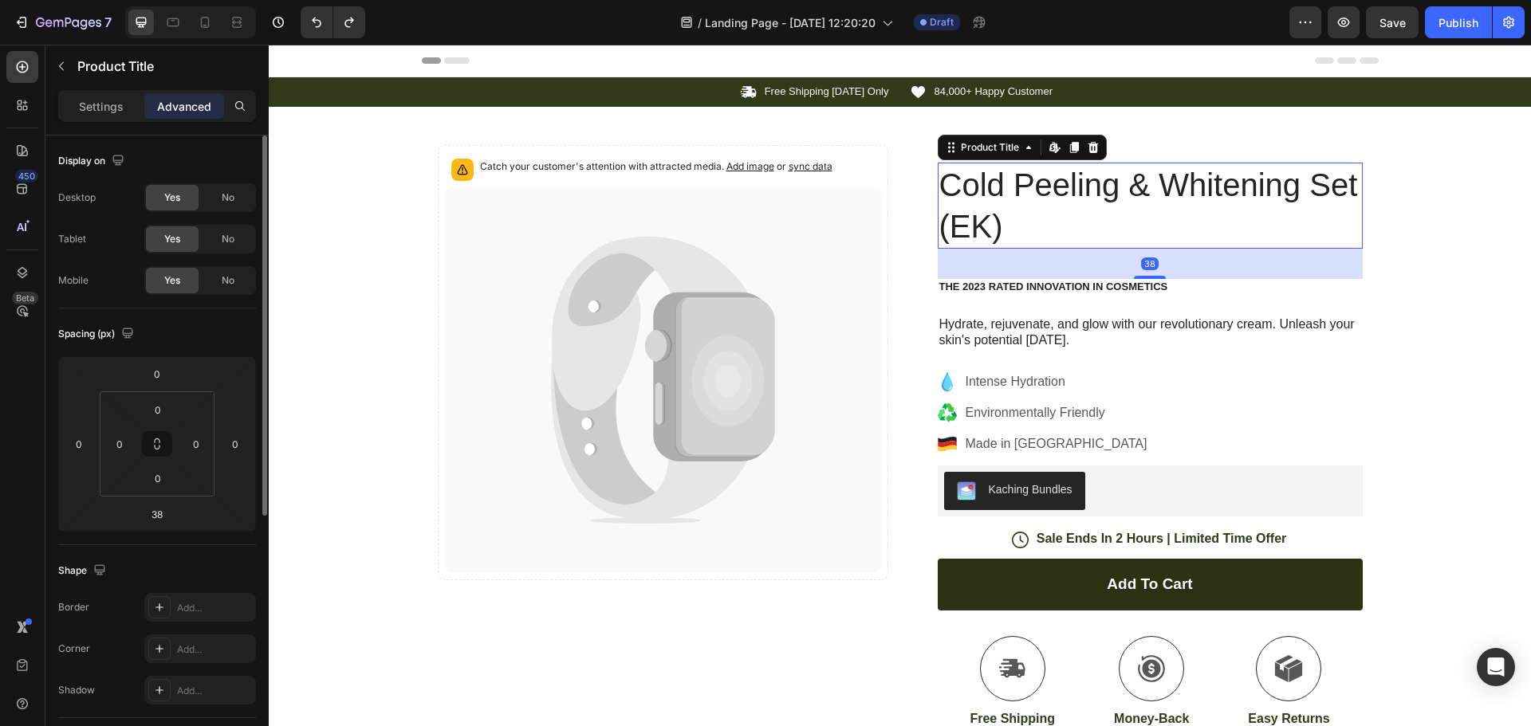
click at [1101, 230] on h1 "Cold Peeling & Whitening Set (EK)" at bounding box center [1150, 206] width 425 height 86
type input "4"
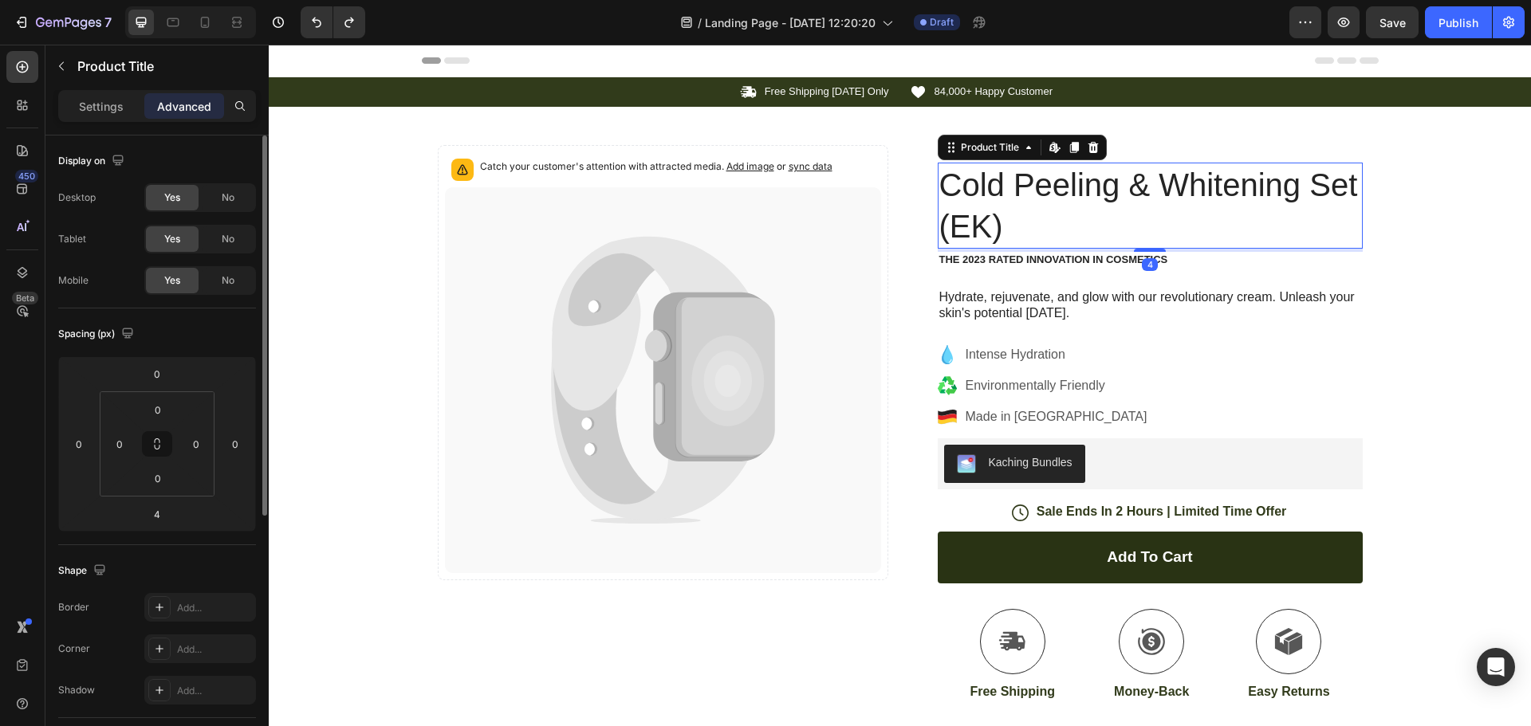
click at [990, 234] on h1 "Cold Peeling & Whitening Set (EK)" at bounding box center [1150, 206] width 425 height 86
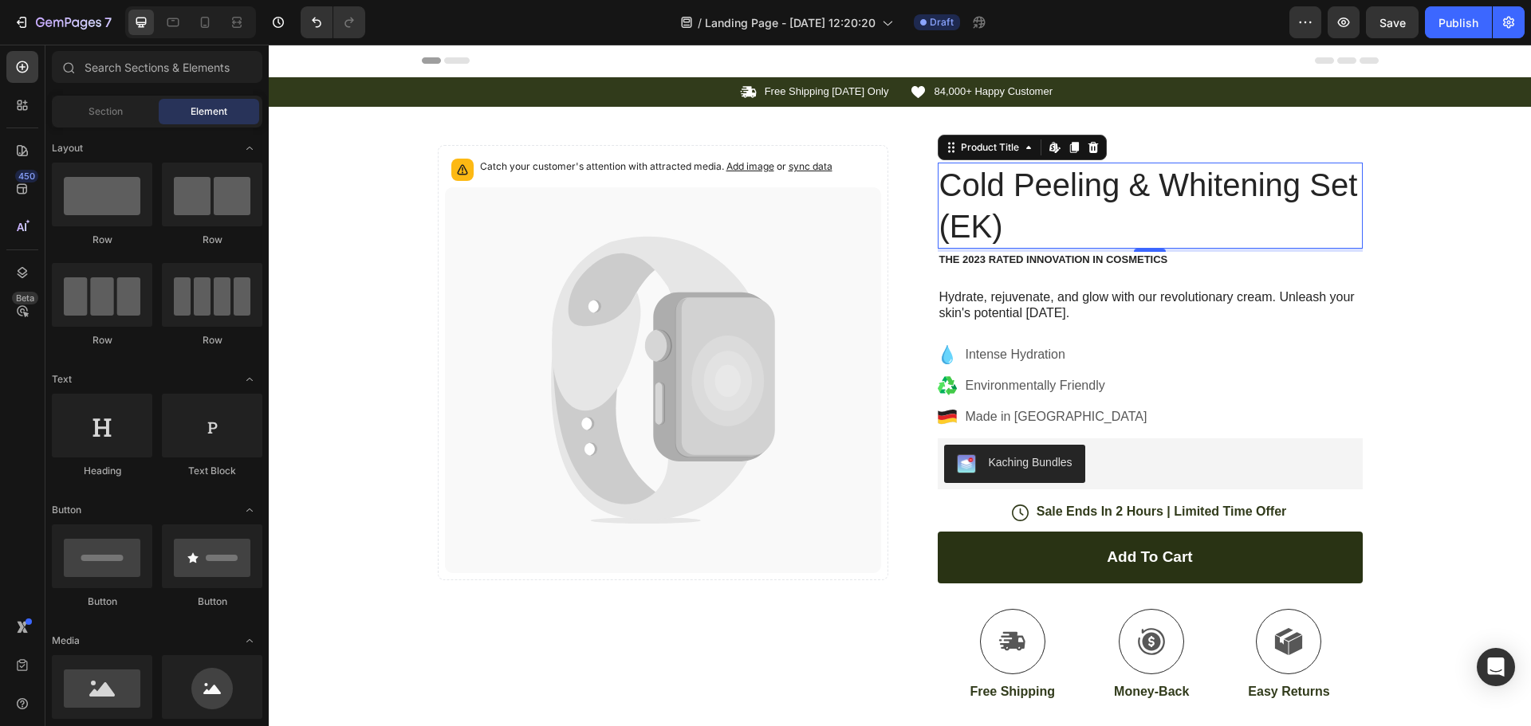
click at [931, 56] on div "Header" at bounding box center [900, 61] width 957 height 32
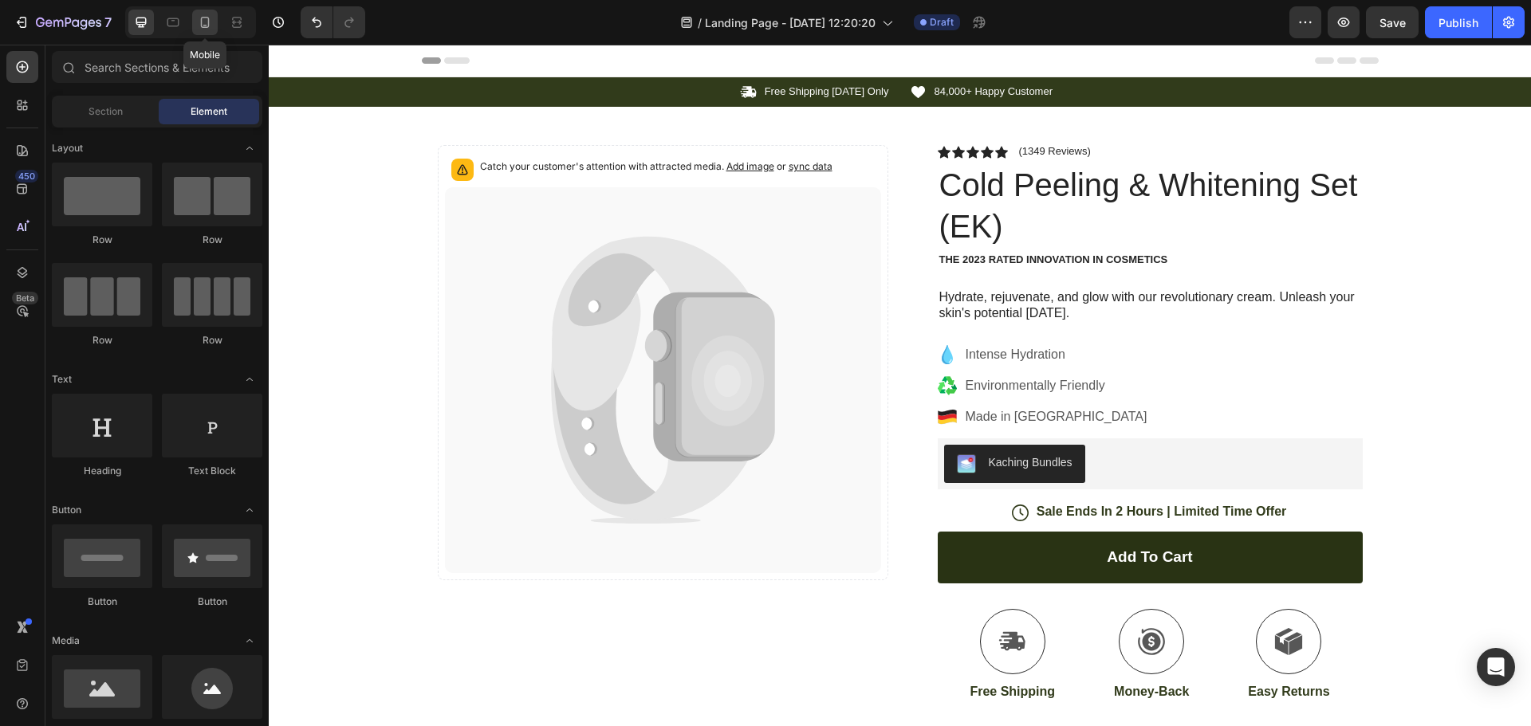
click at [209, 20] on icon at bounding box center [205, 22] width 9 height 11
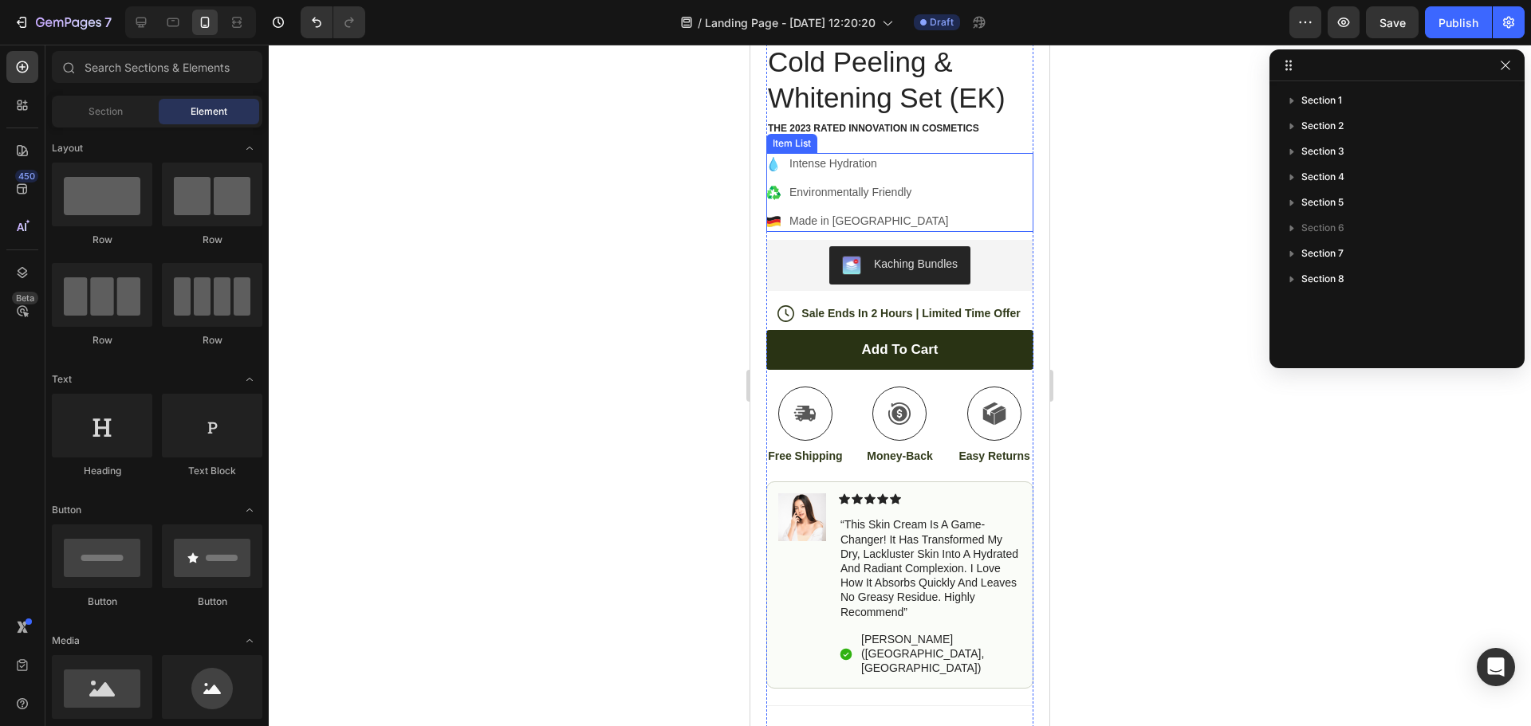
scroll to position [159, 0]
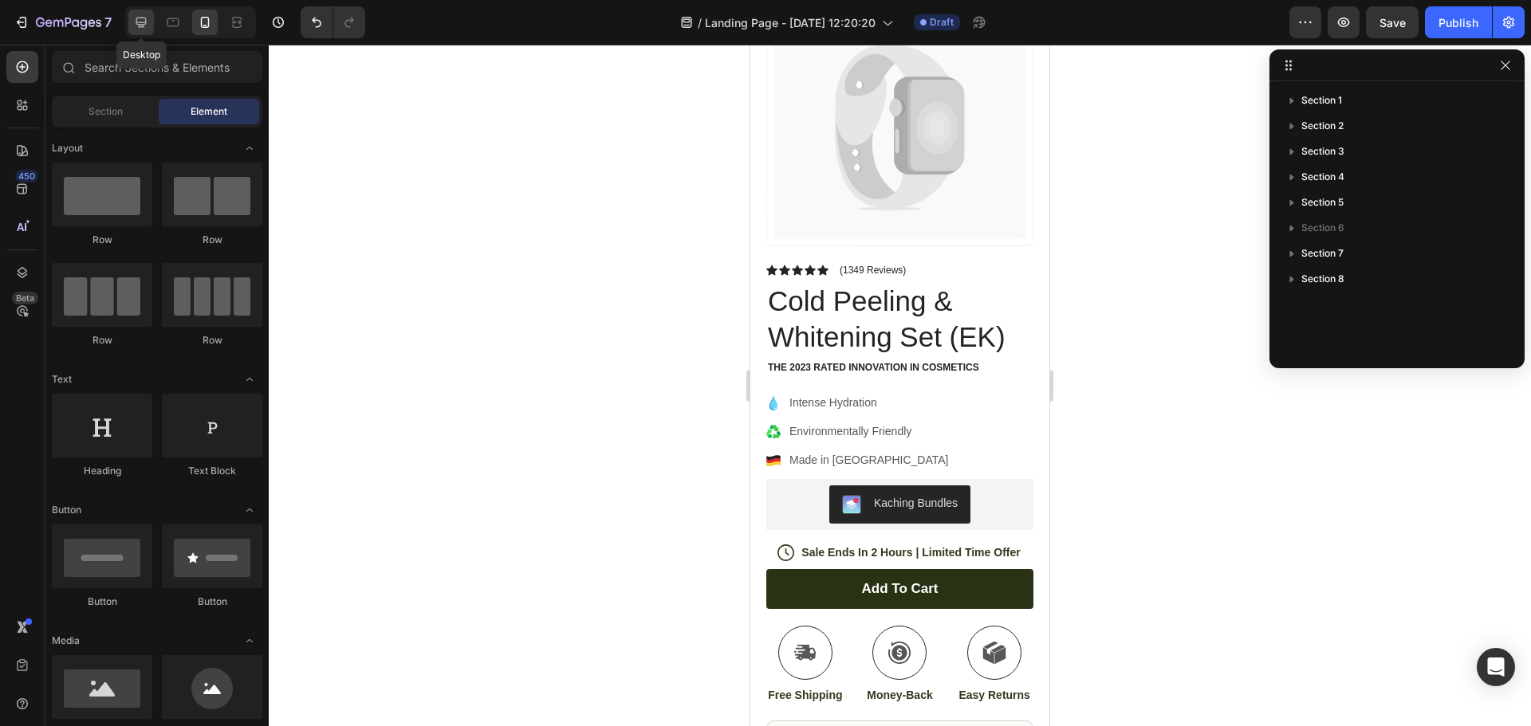
click at [146, 26] on icon at bounding box center [141, 22] width 16 height 16
